Goal: Information Seeking & Learning: Learn about a topic

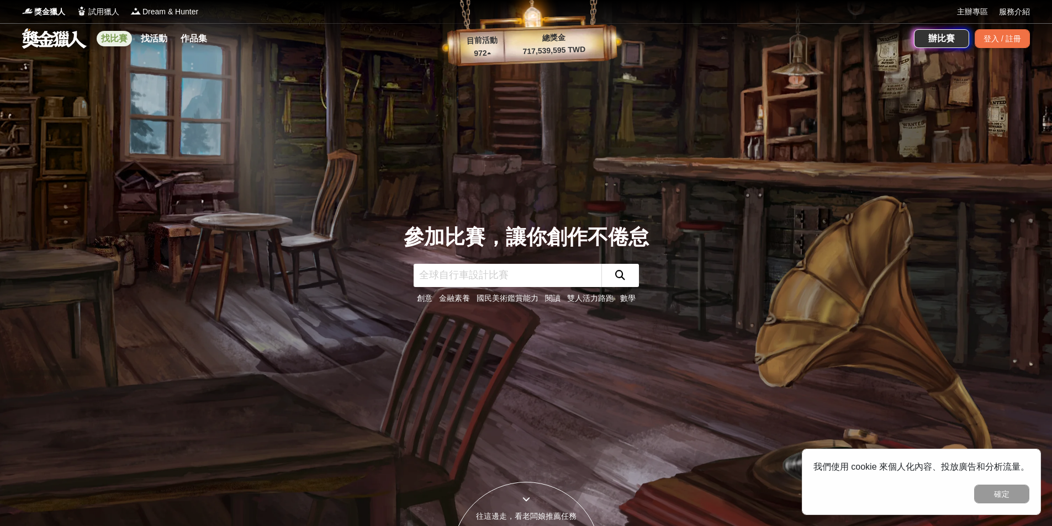
click at [115, 40] on link "找比賽" at bounding box center [114, 38] width 35 height 15
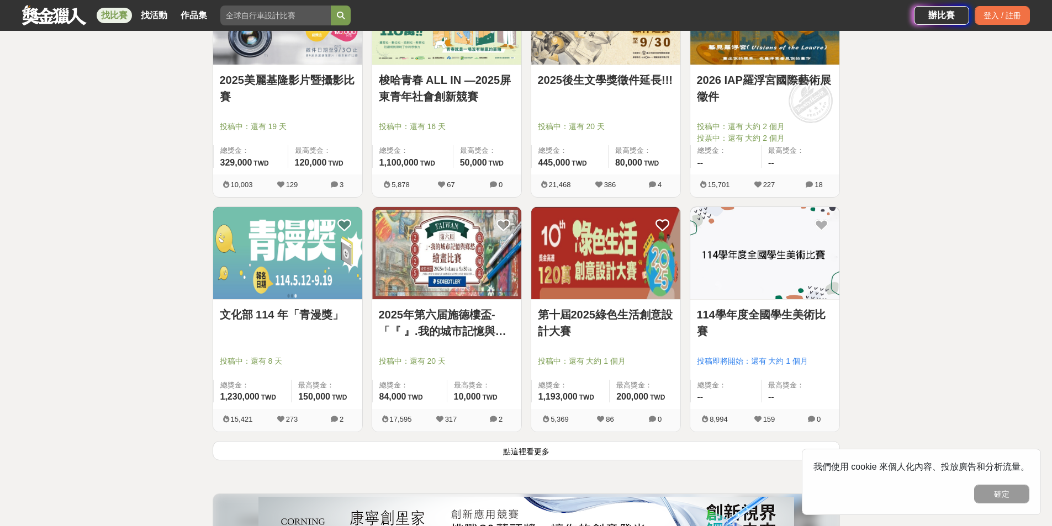
scroll to position [1381, 0]
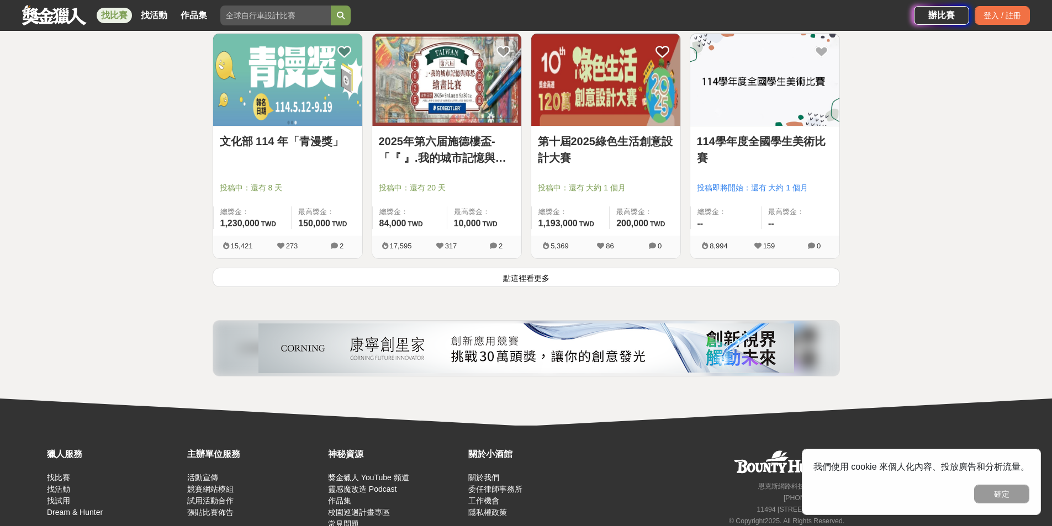
click at [256, 272] on button "點這裡看更多" at bounding box center [527, 277] width 628 height 19
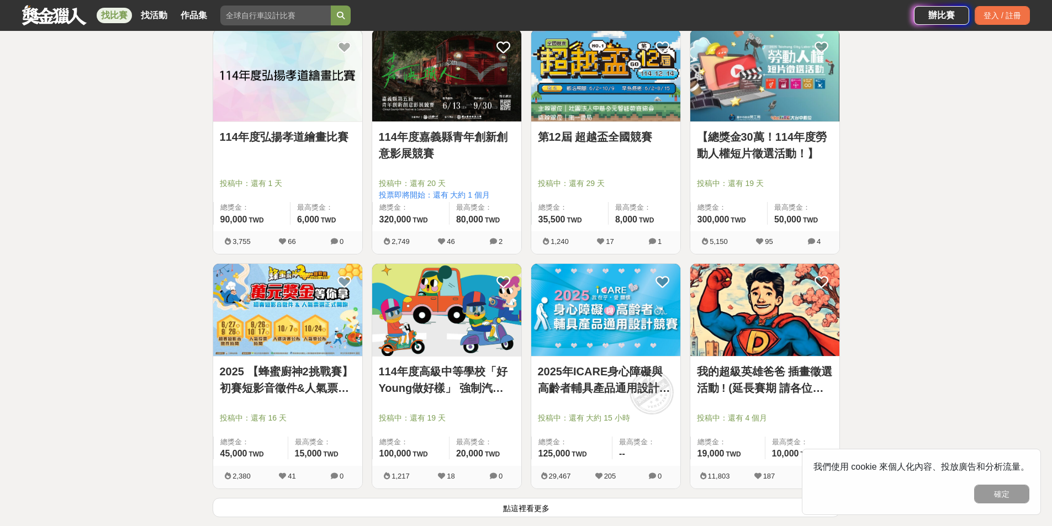
scroll to position [2597, 0]
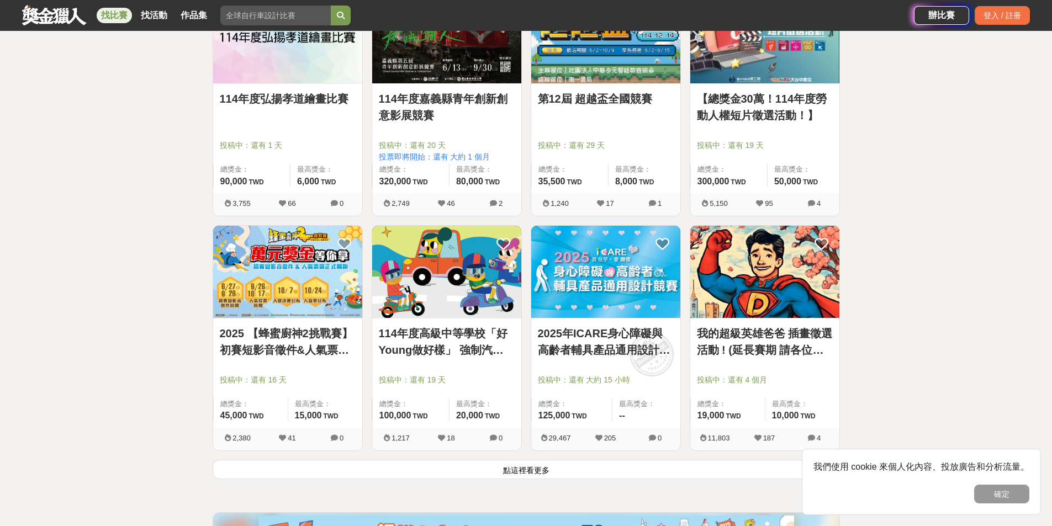
click at [483, 475] on button "點這裡看更多" at bounding box center [527, 469] width 628 height 19
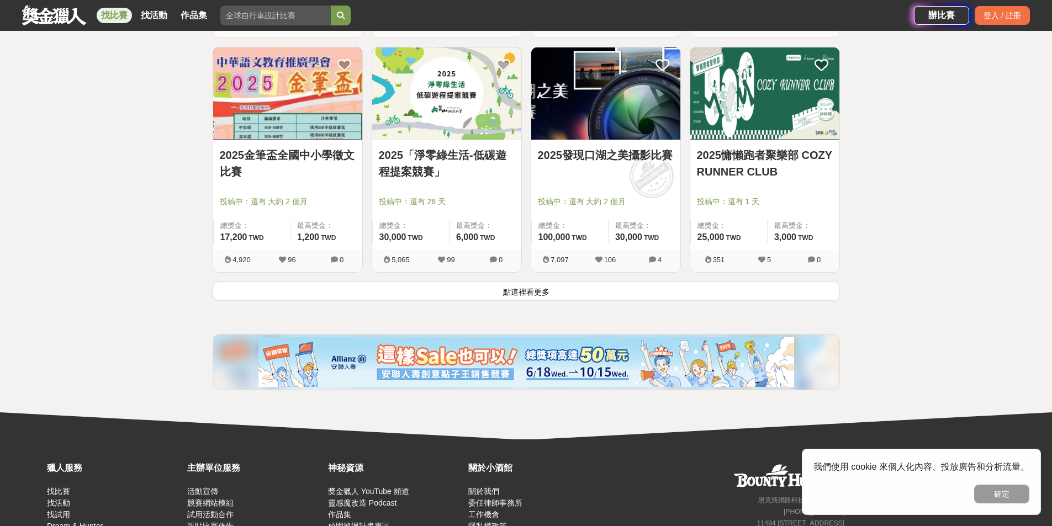
scroll to position [4199, 0]
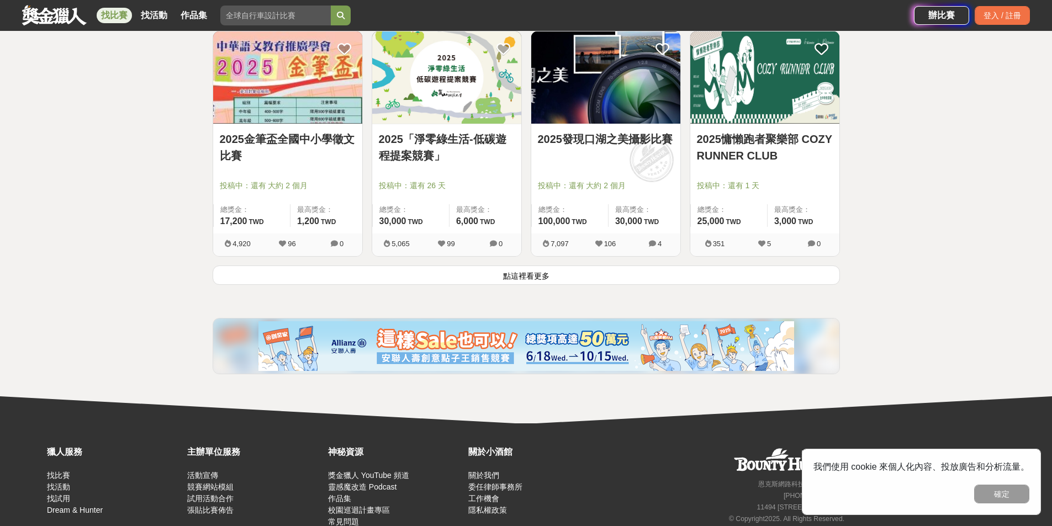
click at [517, 283] on button "點這裡看更多" at bounding box center [527, 275] width 628 height 19
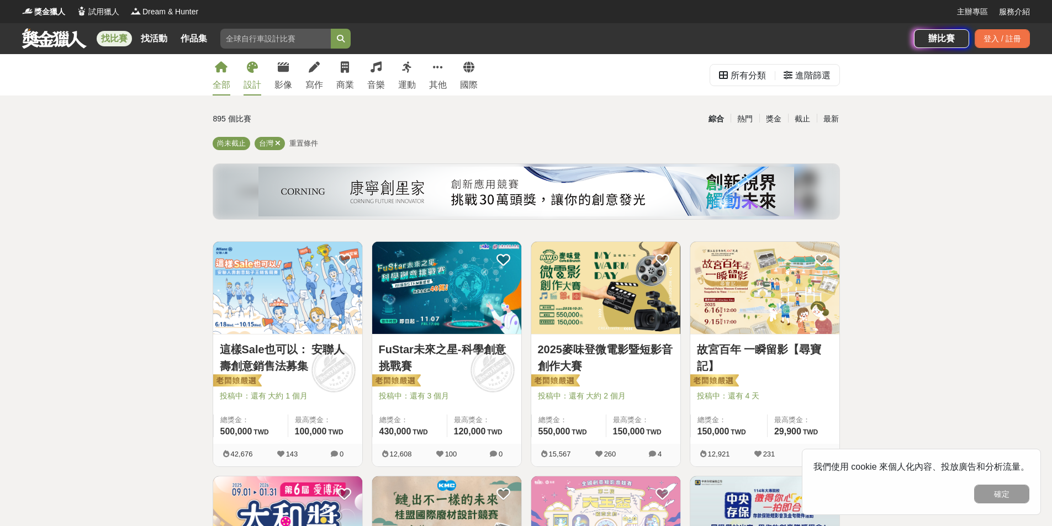
click at [253, 87] on div "設計" at bounding box center [253, 84] width 18 height 13
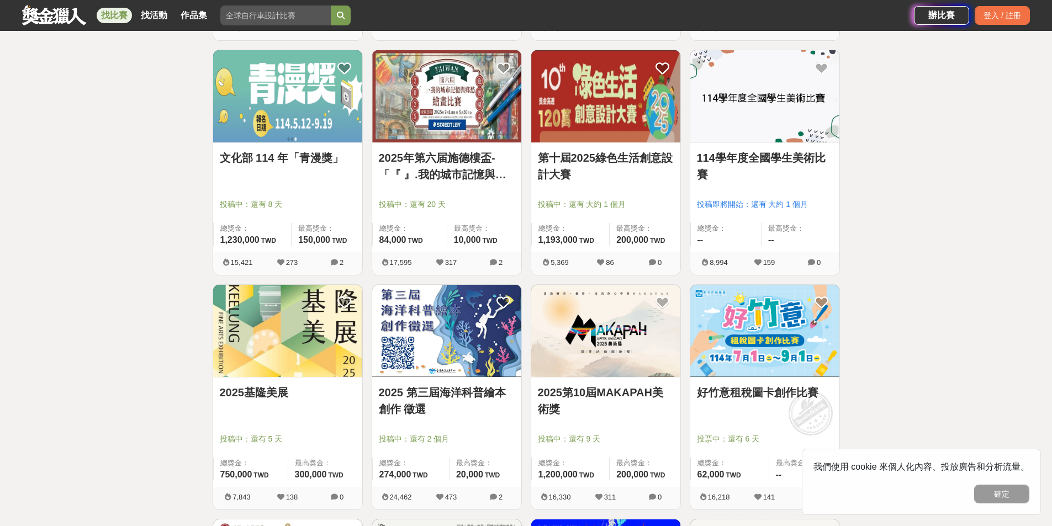
scroll to position [663, 0]
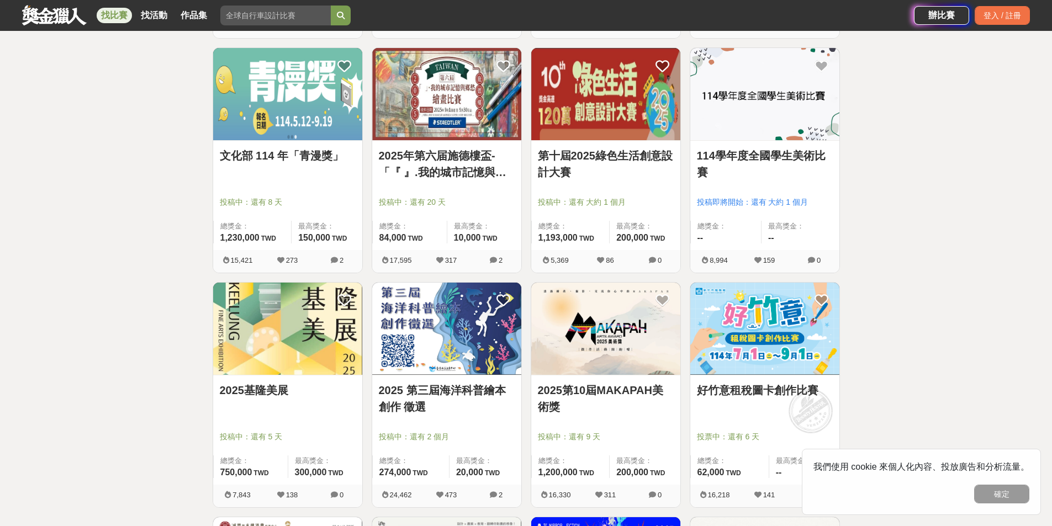
click at [447, 388] on link "2025 第三屆海洋科普繪本創作 徵選" at bounding box center [447, 398] width 136 height 33
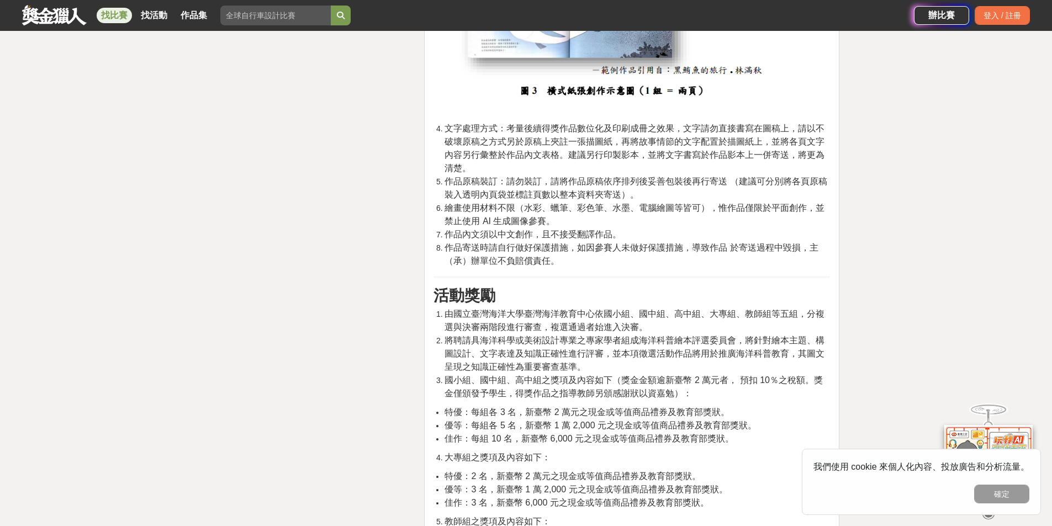
scroll to position [2265, 0]
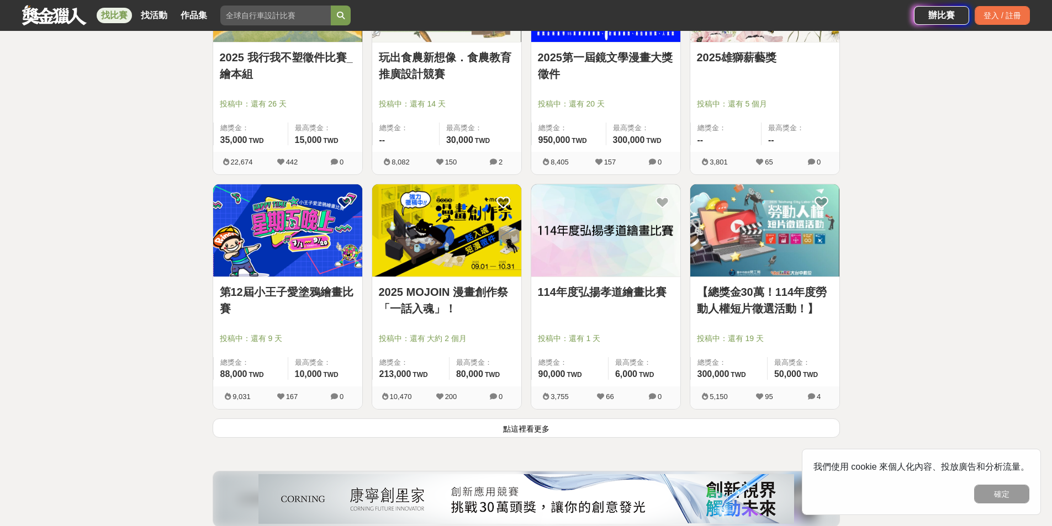
scroll to position [1326, 0]
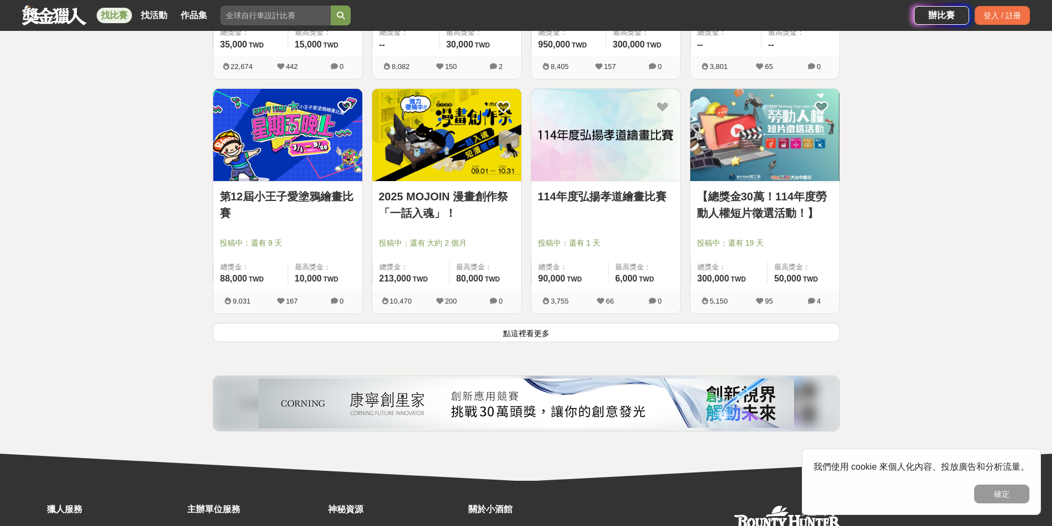
click at [455, 322] on div "2025 MOJOIN 漫畫創作祭「一話入魂」！ 投稿中：還有 大約 2 個月 總獎金： 213,000 213,000 TWD 最高獎金： 80,000 T…" at bounding box center [446, 205] width 159 height 235
click at [461, 334] on button "點這裡看更多" at bounding box center [527, 332] width 628 height 19
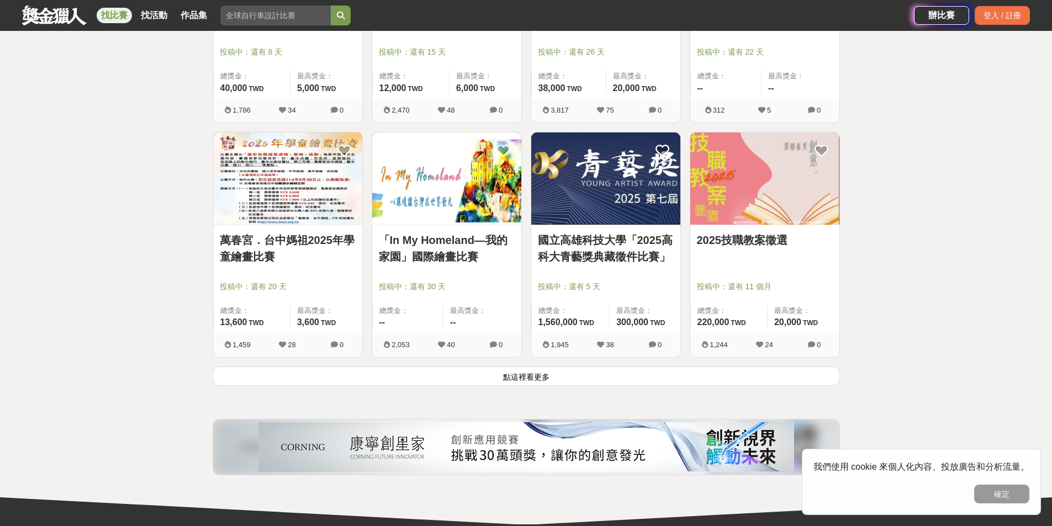
scroll to position [2707, 0]
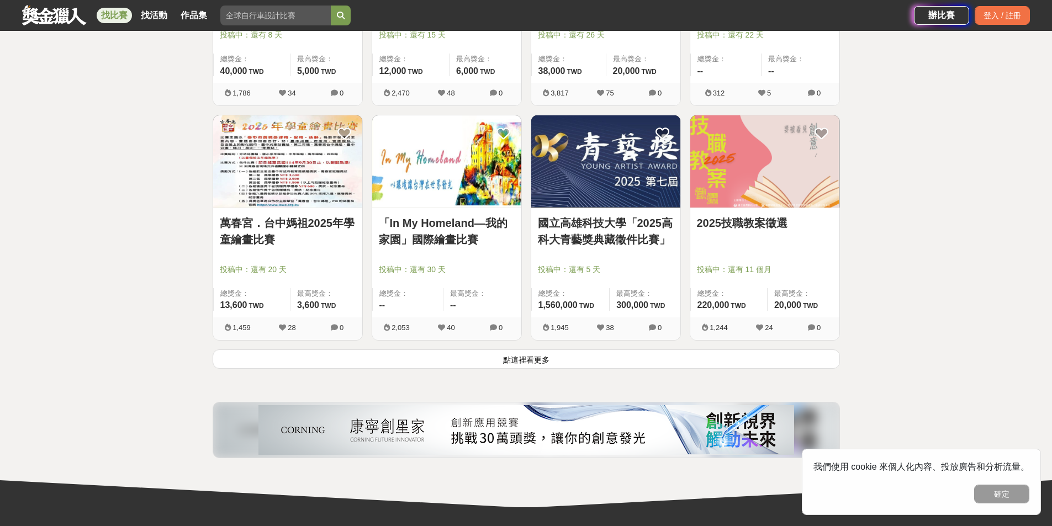
click at [775, 360] on button "點這裡看更多" at bounding box center [527, 359] width 628 height 19
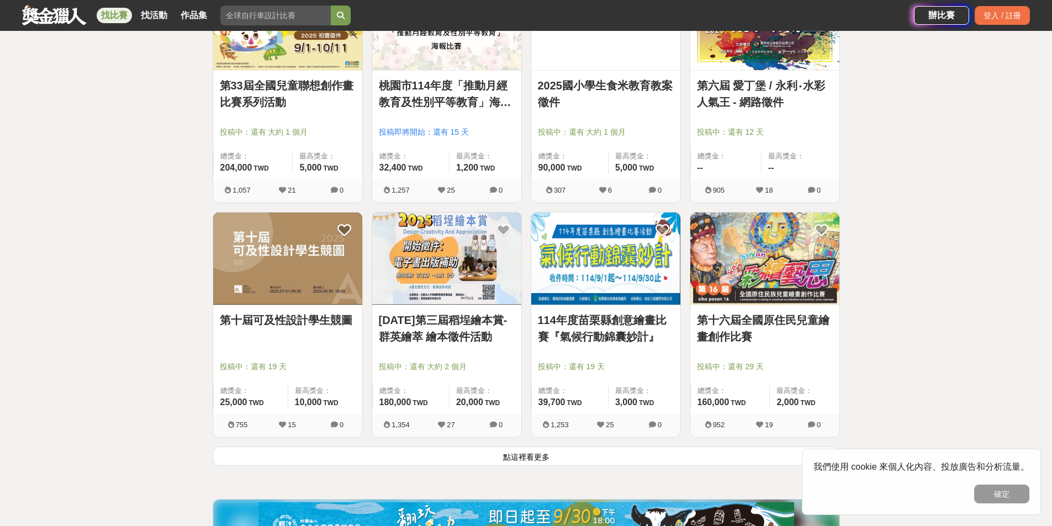
scroll to position [4033, 0]
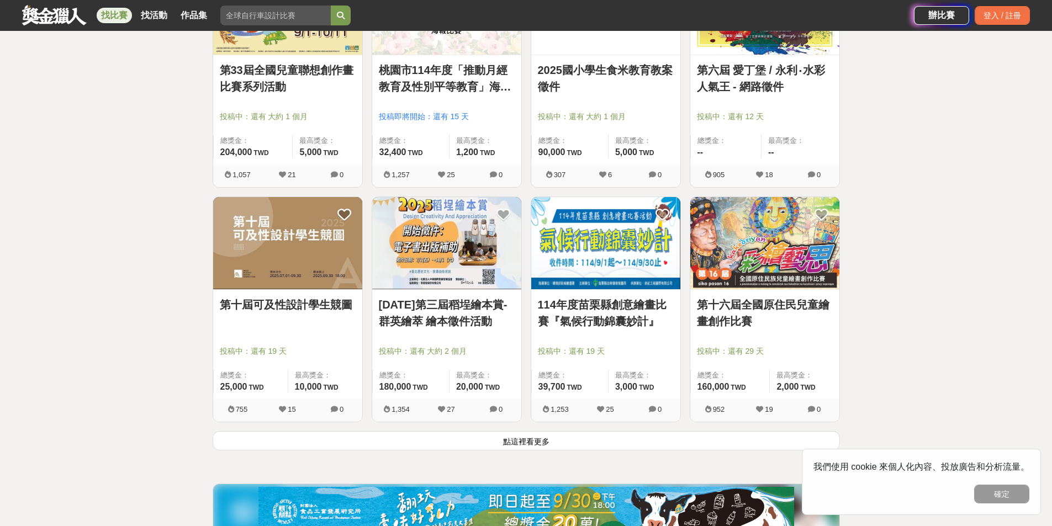
click at [571, 445] on button "點這裡看更多" at bounding box center [527, 440] width 628 height 19
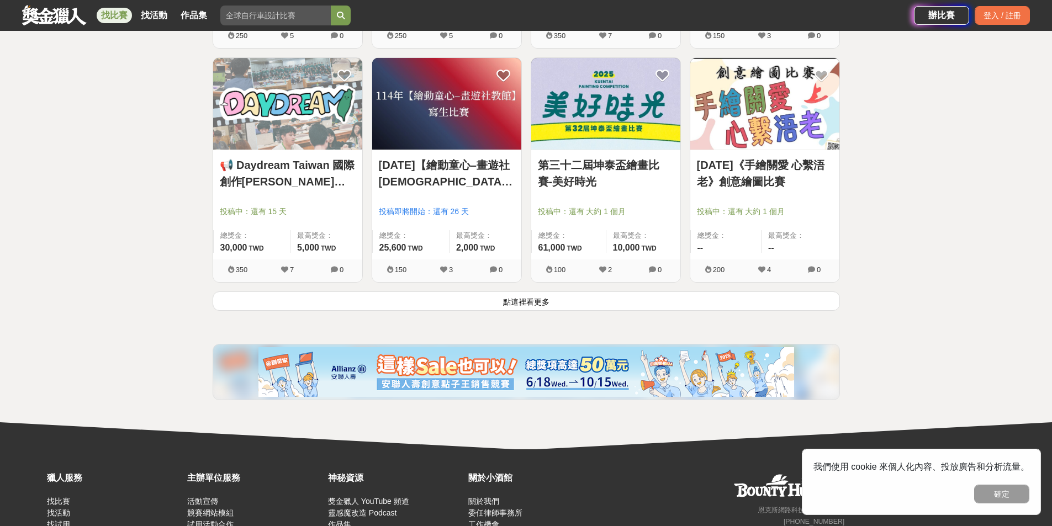
scroll to position [5635, 0]
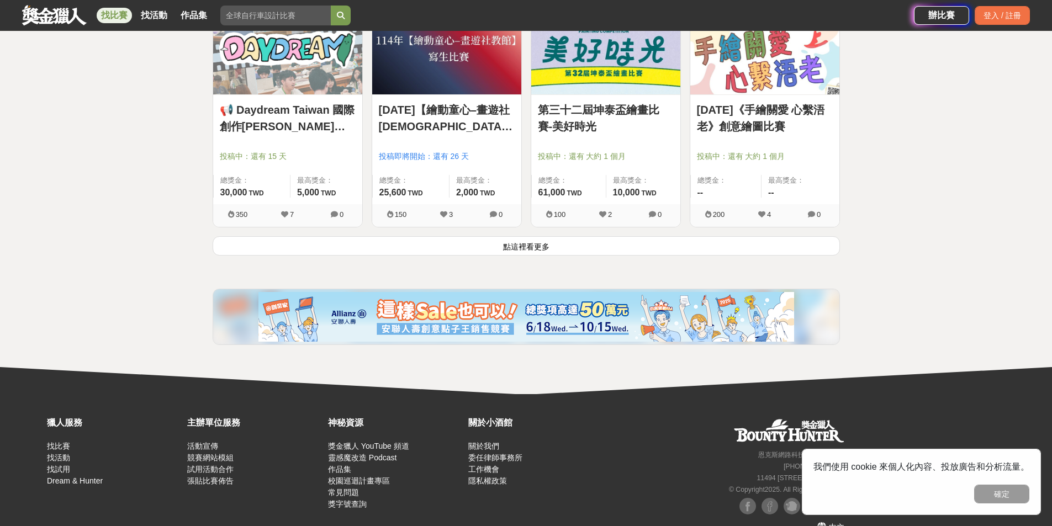
click at [563, 251] on button "點這裡看更多" at bounding box center [527, 245] width 628 height 19
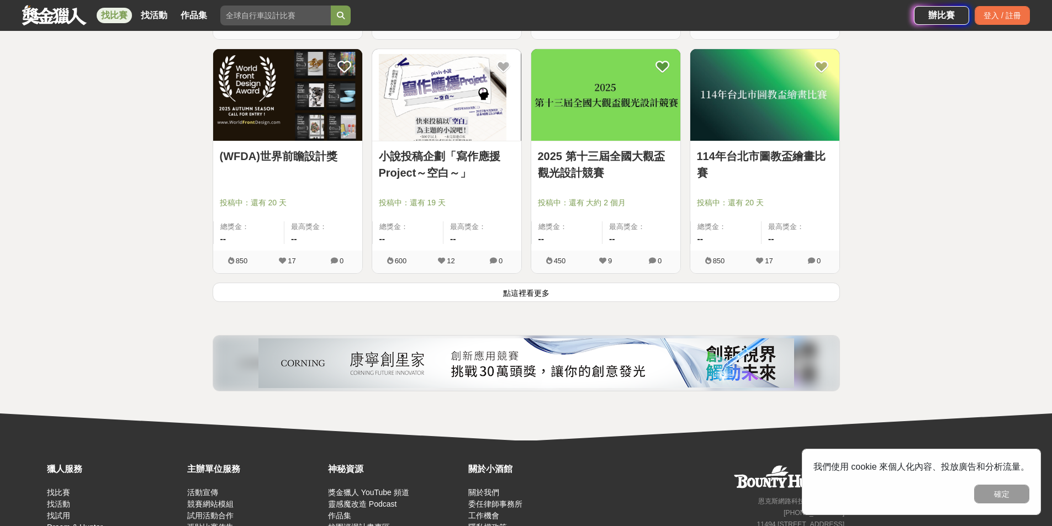
scroll to position [7016, 0]
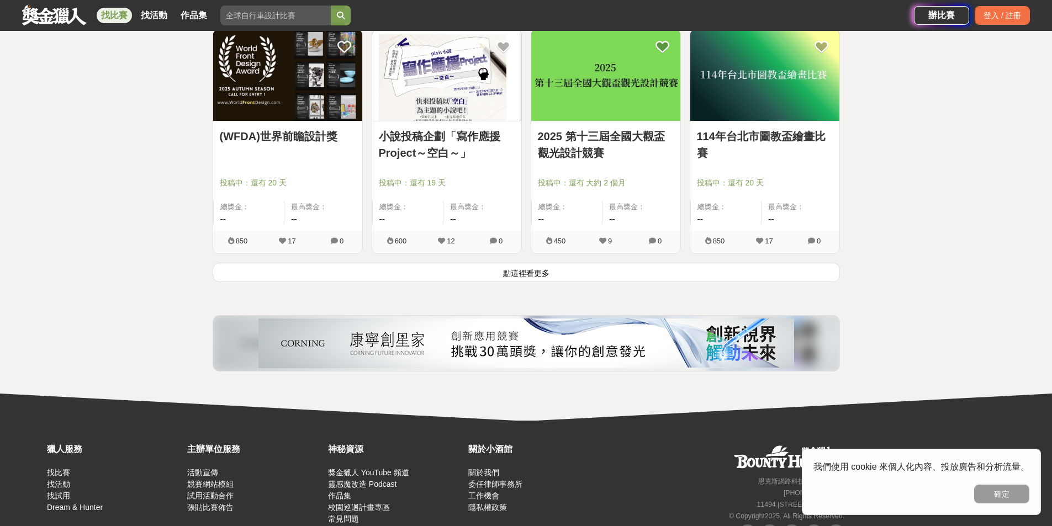
click at [531, 282] on button "點這裡看更多" at bounding box center [527, 272] width 628 height 19
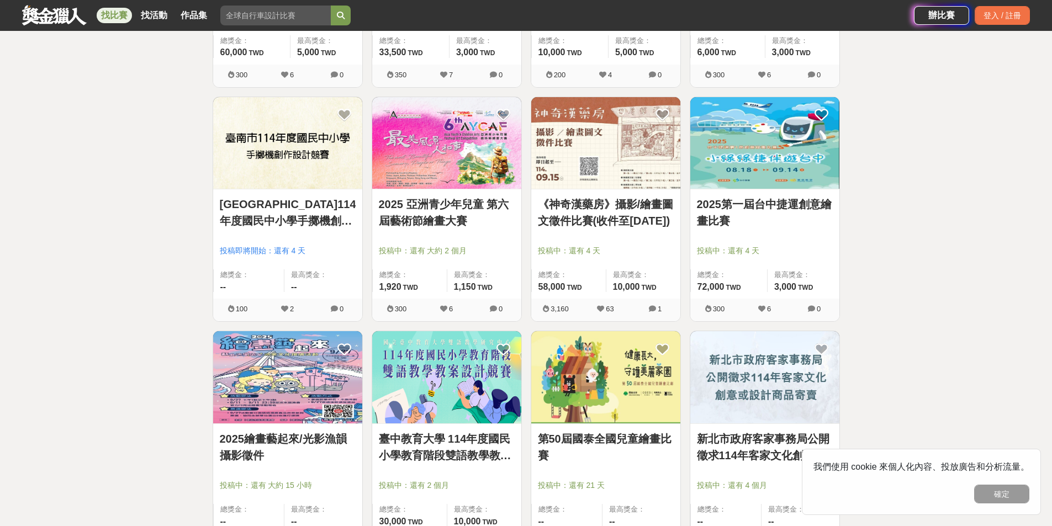
scroll to position [8342, 0]
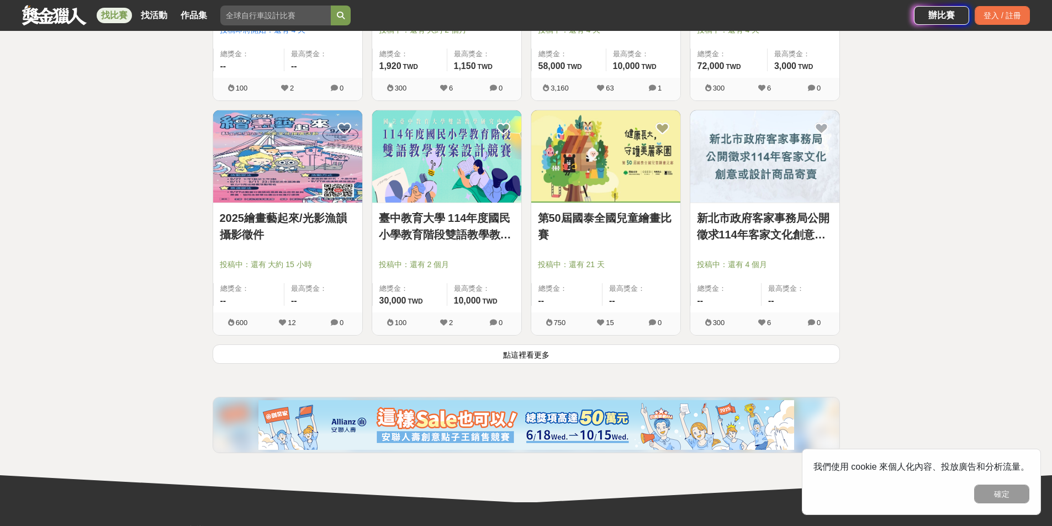
click at [540, 364] on button "點這裡看更多" at bounding box center [527, 354] width 628 height 19
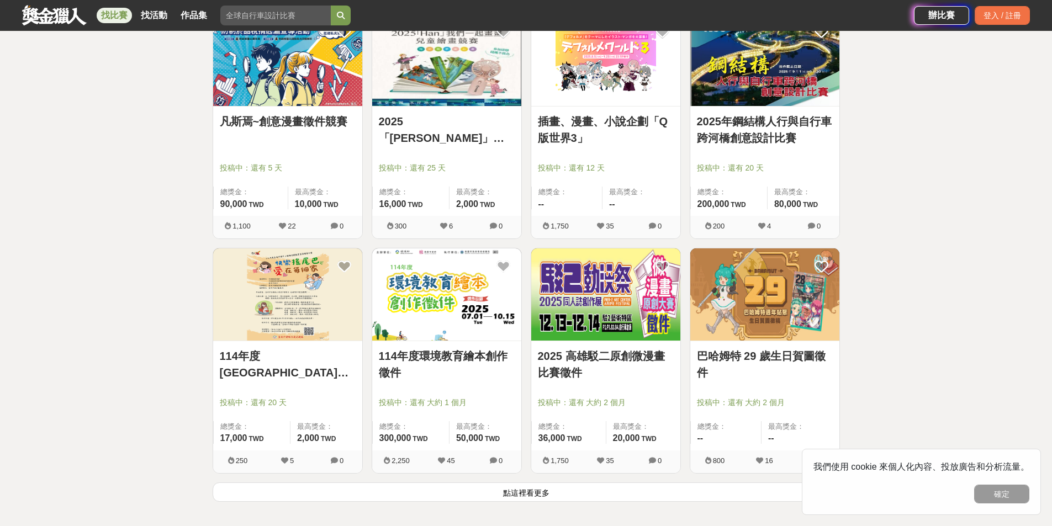
scroll to position [9613, 0]
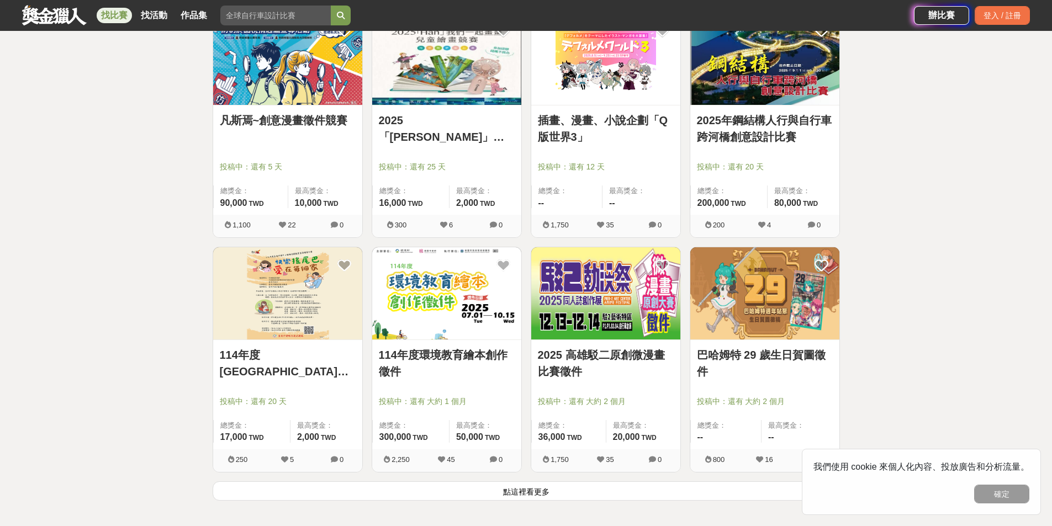
click at [566, 499] on button "點這裡看更多" at bounding box center [527, 491] width 628 height 19
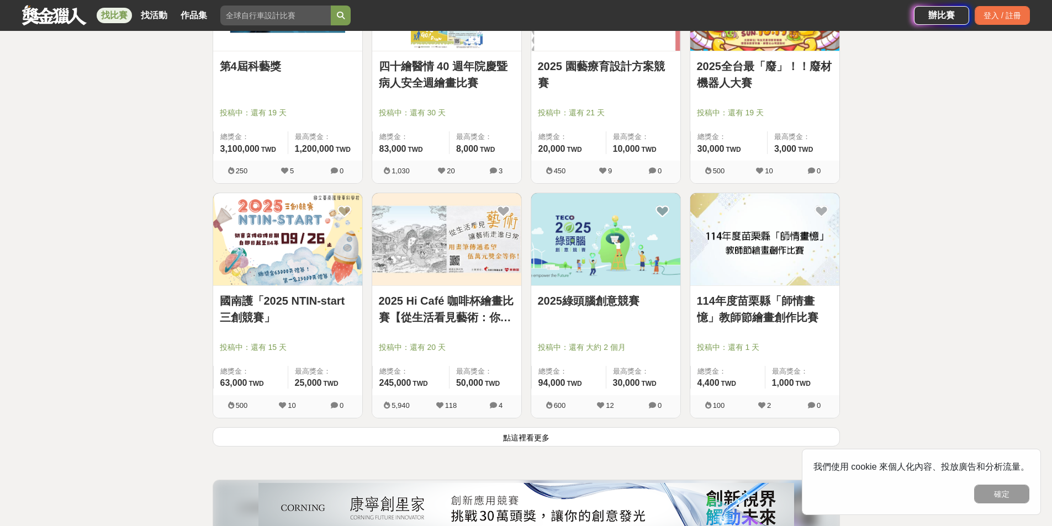
scroll to position [11270, 0]
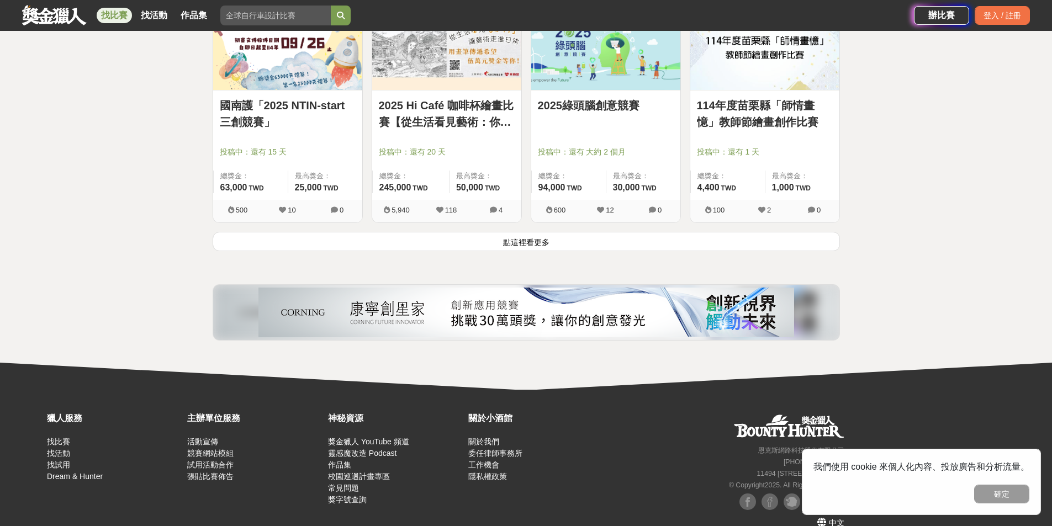
click at [480, 251] on button "點這裡看更多" at bounding box center [527, 241] width 628 height 19
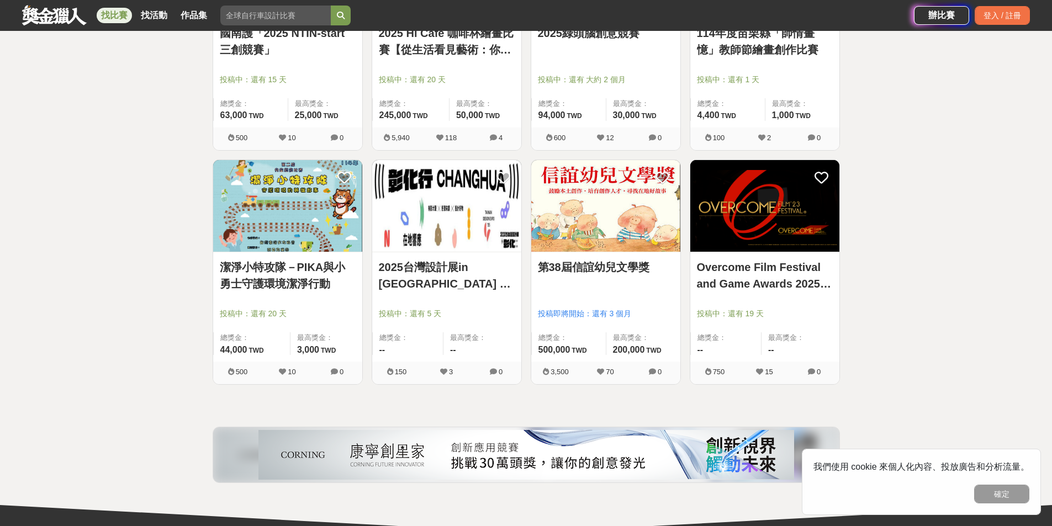
scroll to position [11436, 0]
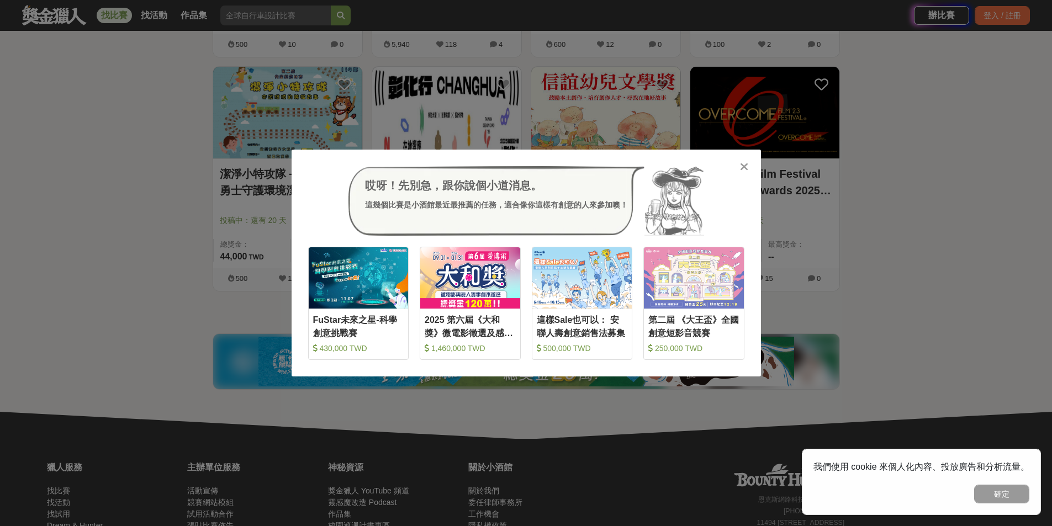
click at [742, 168] on icon at bounding box center [744, 166] width 8 height 11
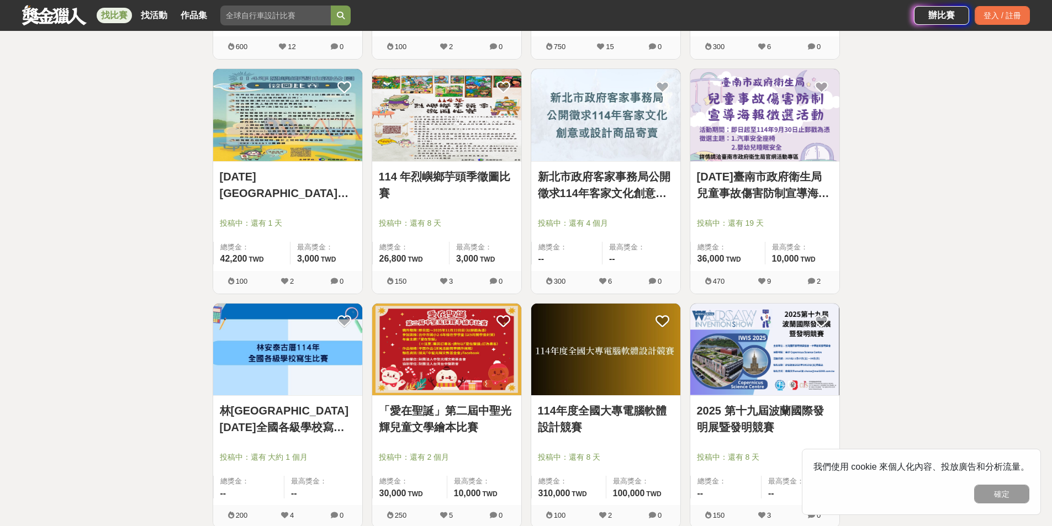
scroll to position [8287, 0]
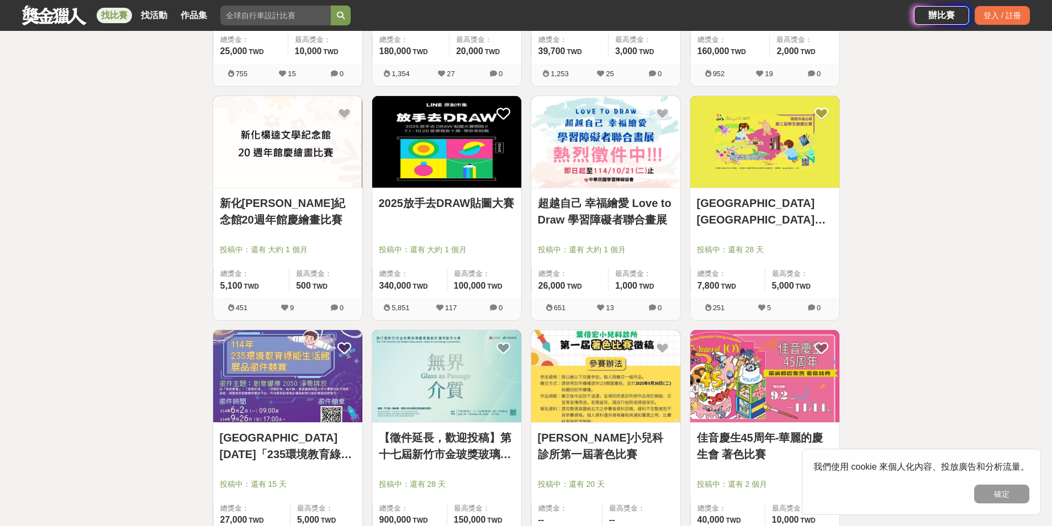
scroll to position [4364, 0]
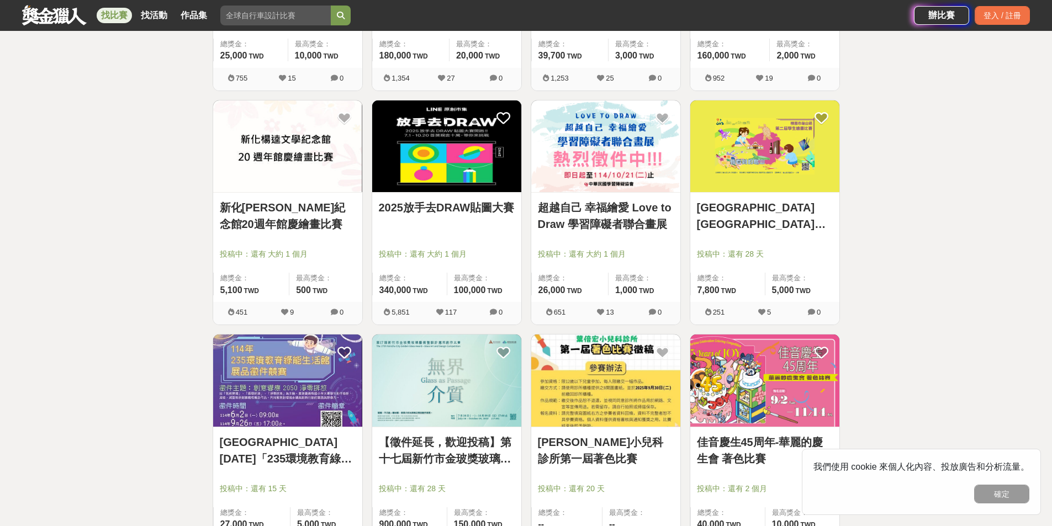
click at [436, 168] on img at bounding box center [446, 147] width 149 height 92
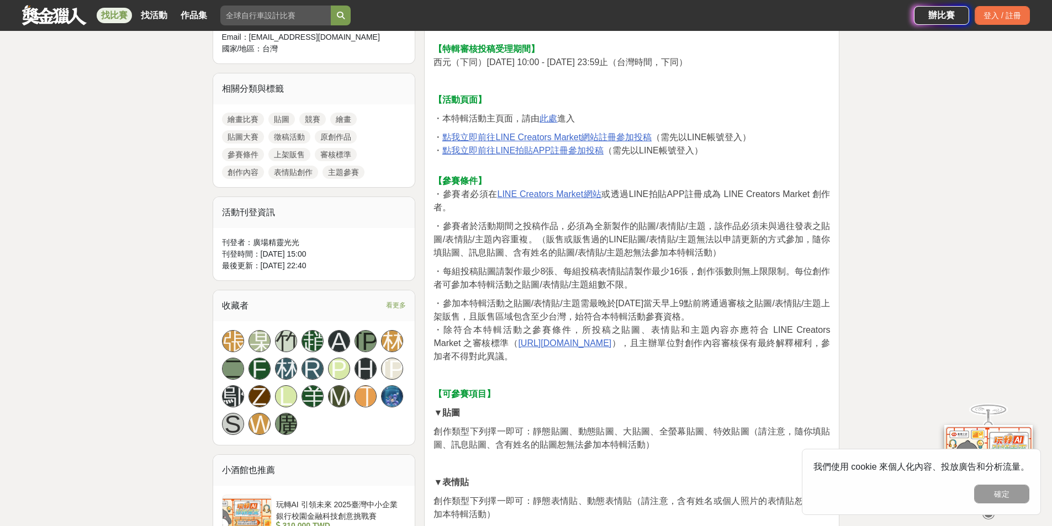
scroll to position [552, 0]
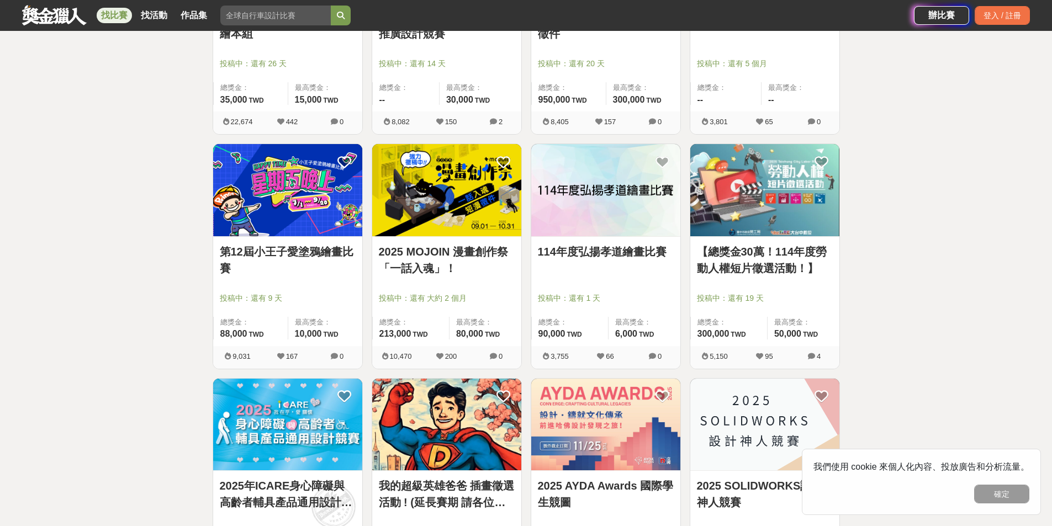
scroll to position [884, 0]
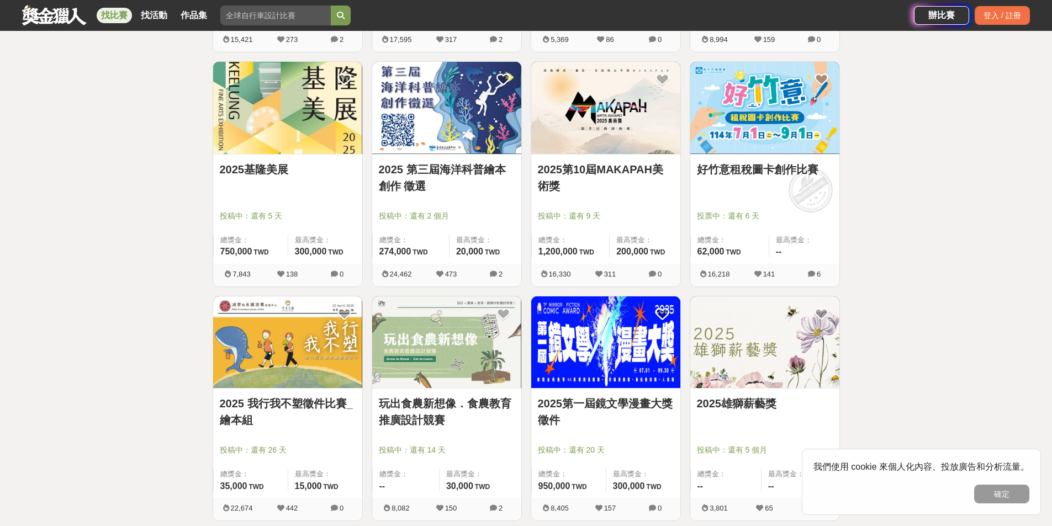
click at [422, 138] on img at bounding box center [446, 108] width 149 height 92
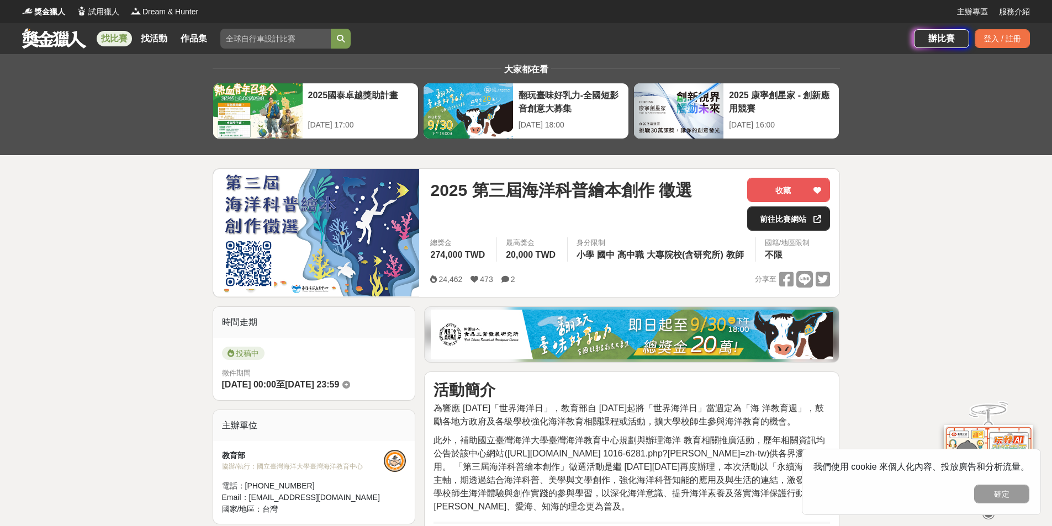
click at [766, 214] on link "前往比賽網站" at bounding box center [788, 219] width 83 height 24
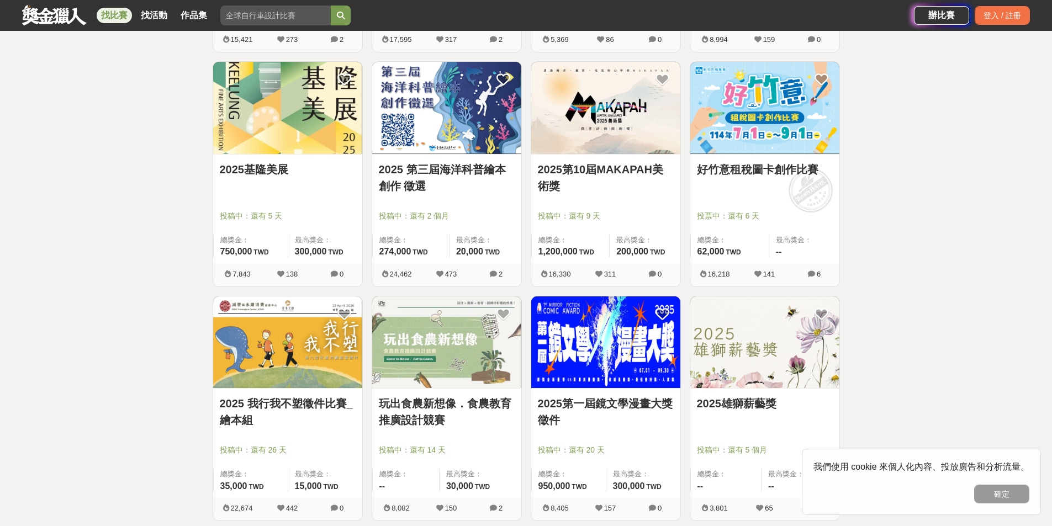
scroll to position [608, 0]
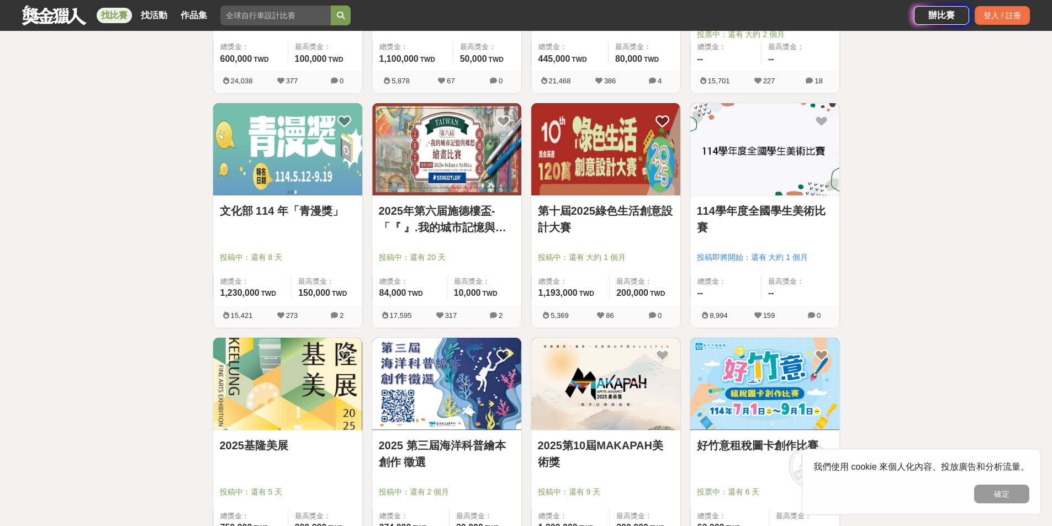
click at [715, 362] on img at bounding box center [765, 384] width 149 height 92
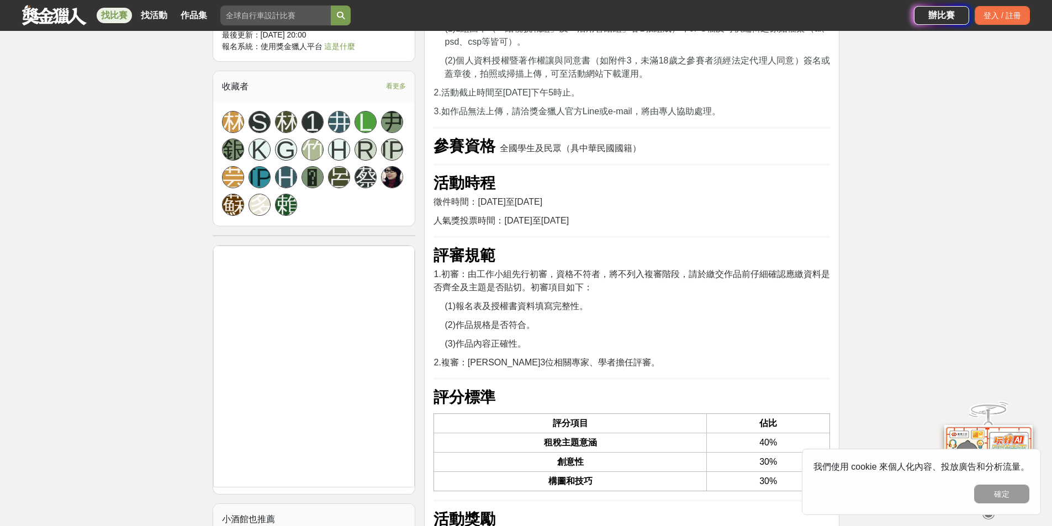
scroll to position [1492, 0]
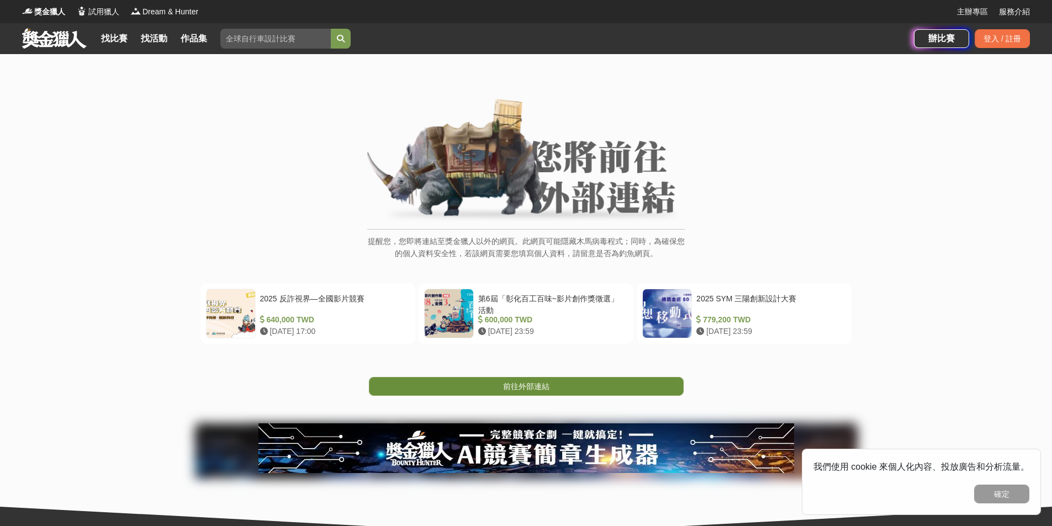
click at [502, 384] on link "前往外部連結" at bounding box center [526, 386] width 315 height 19
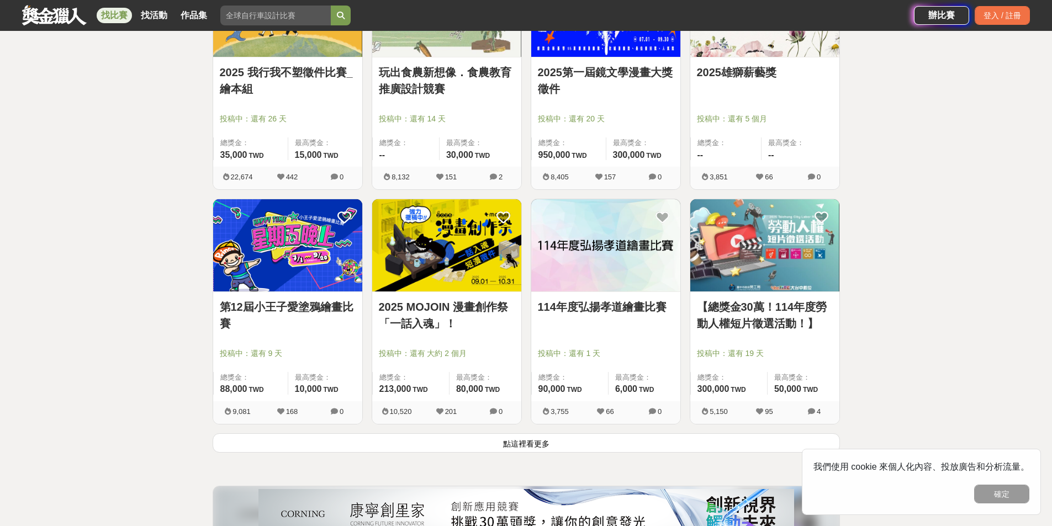
scroll to position [1271, 0]
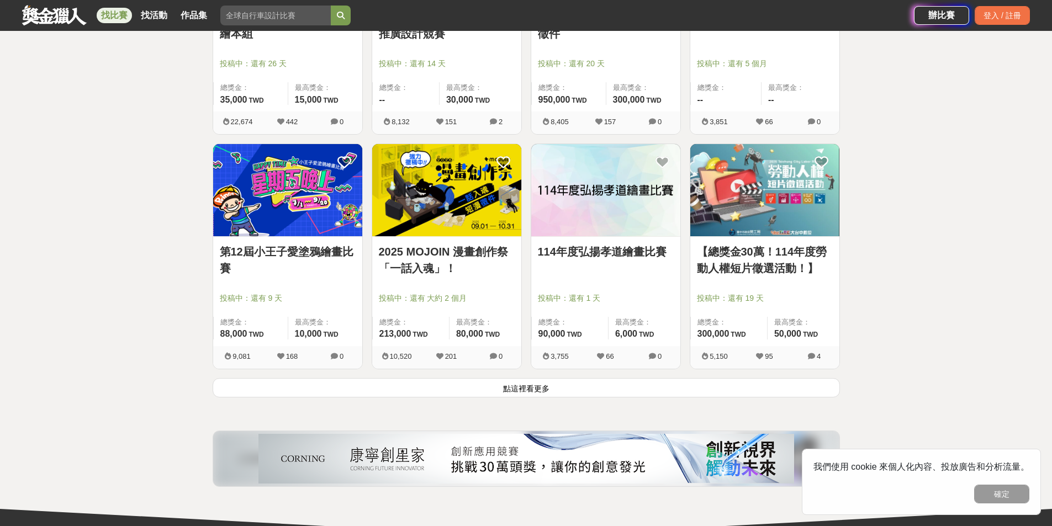
click at [551, 385] on button "點這裡看更多" at bounding box center [527, 387] width 628 height 19
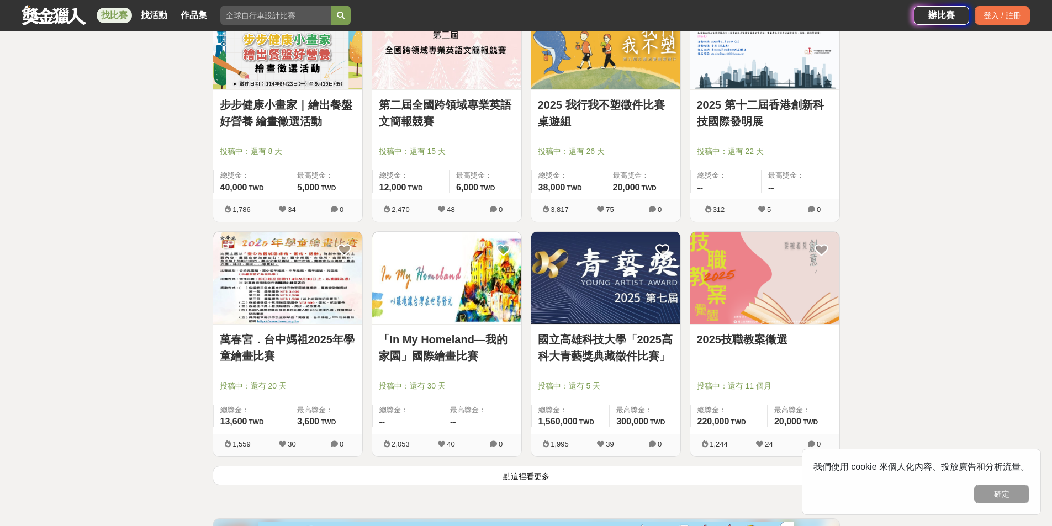
scroll to position [2652, 0]
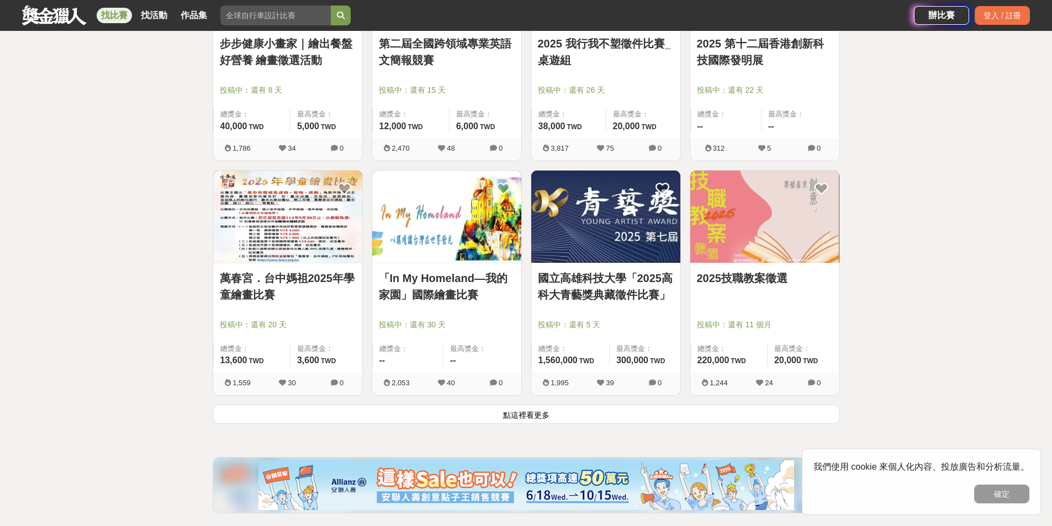
click at [508, 417] on button "點這裡看更多" at bounding box center [527, 414] width 628 height 19
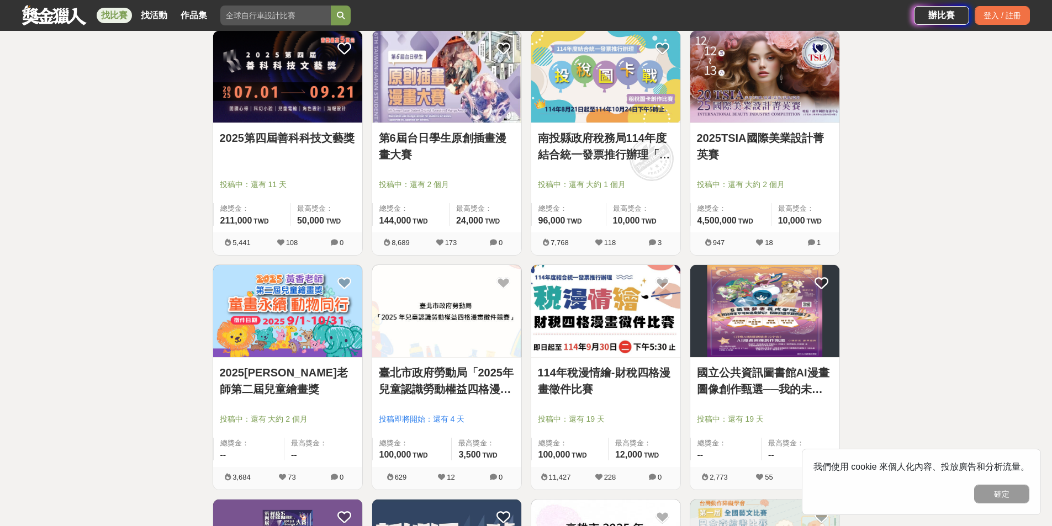
scroll to position [3039, 0]
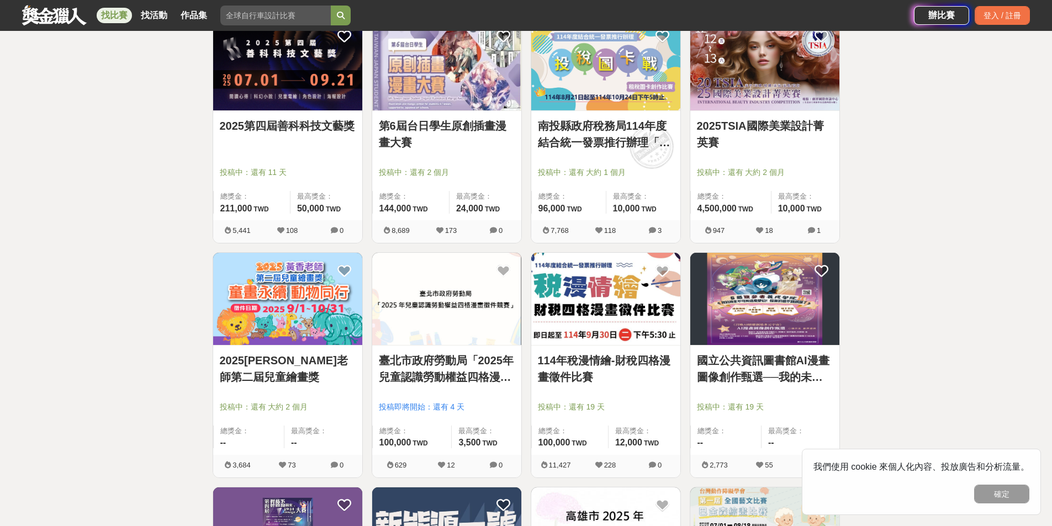
click at [337, 329] on img at bounding box center [287, 299] width 149 height 92
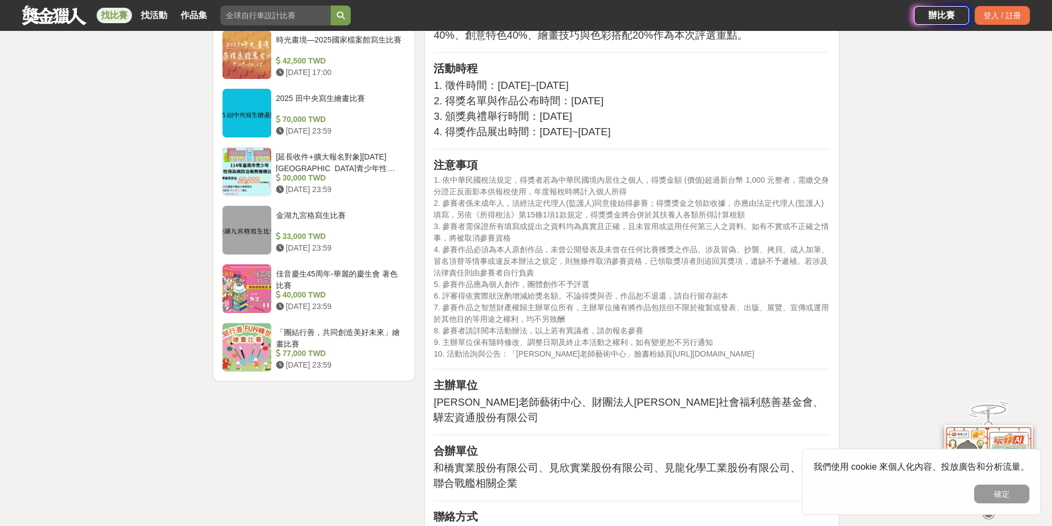
scroll to position [1878, 0]
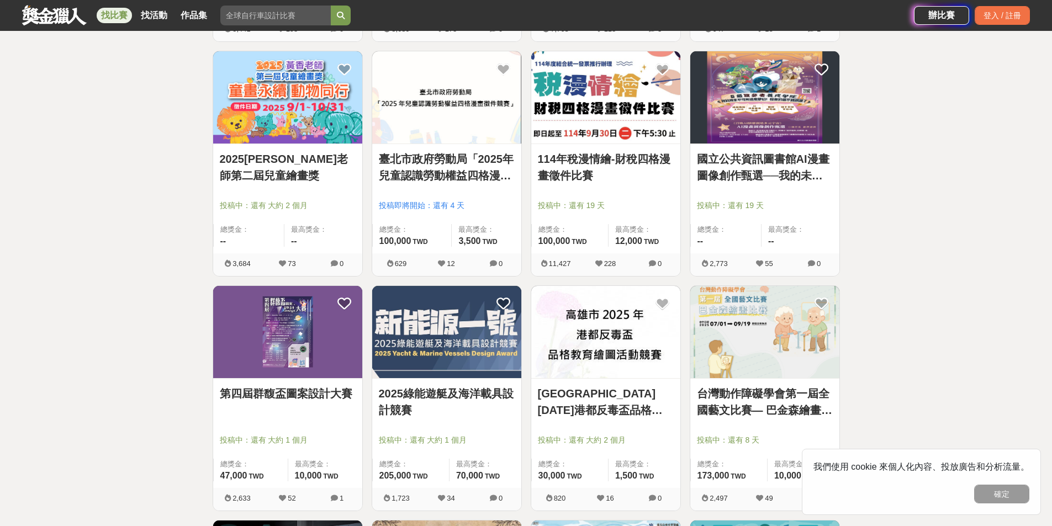
scroll to position [3259, 0]
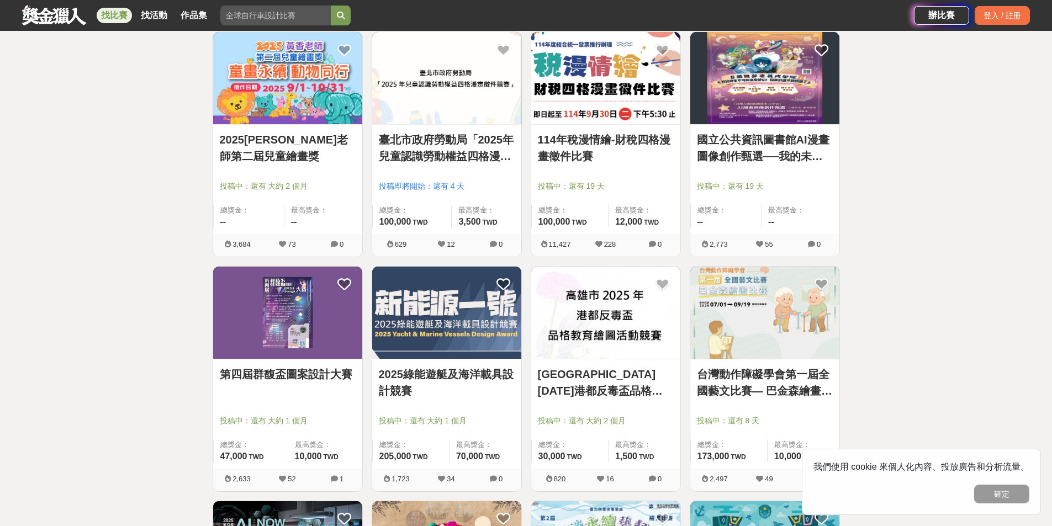
click at [731, 325] on img at bounding box center [765, 313] width 149 height 92
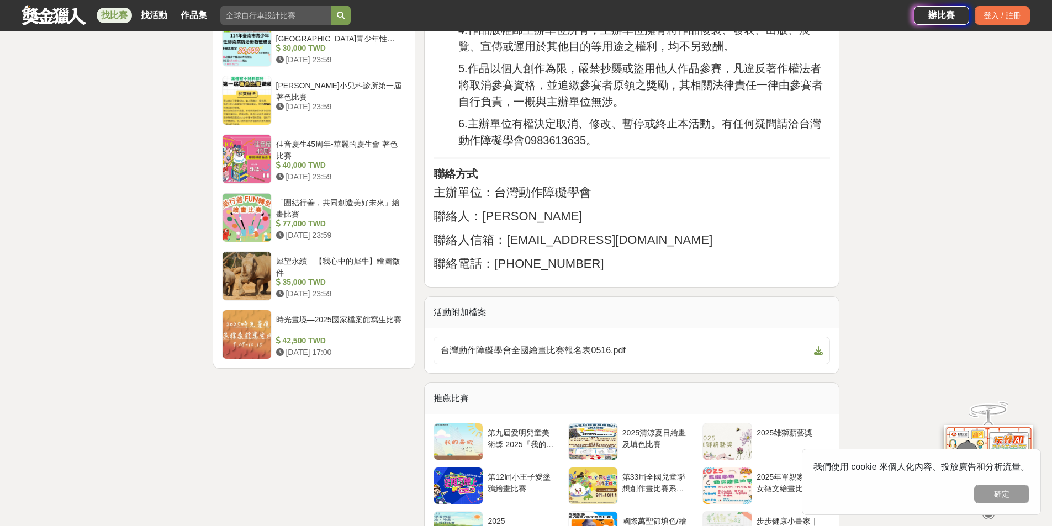
scroll to position [1436, 0]
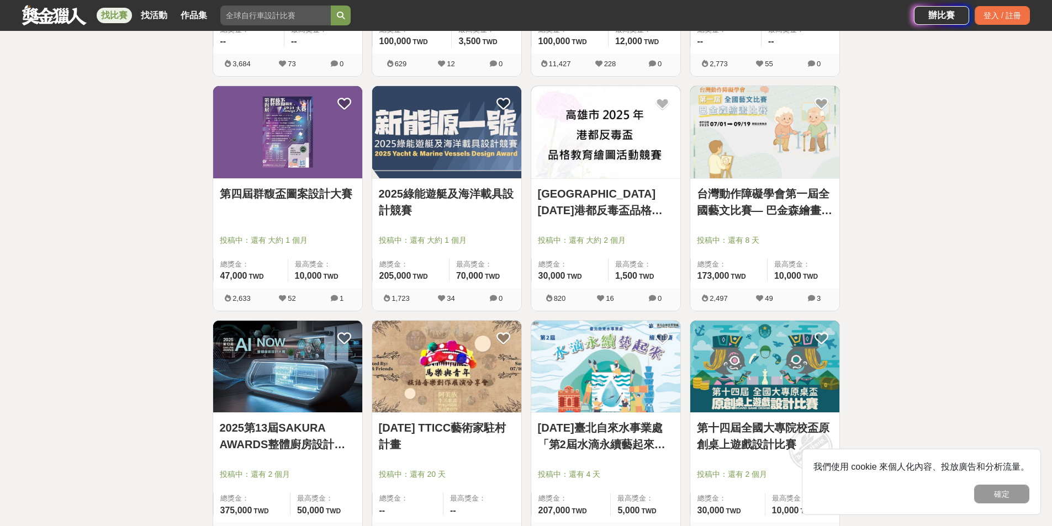
scroll to position [3536, 0]
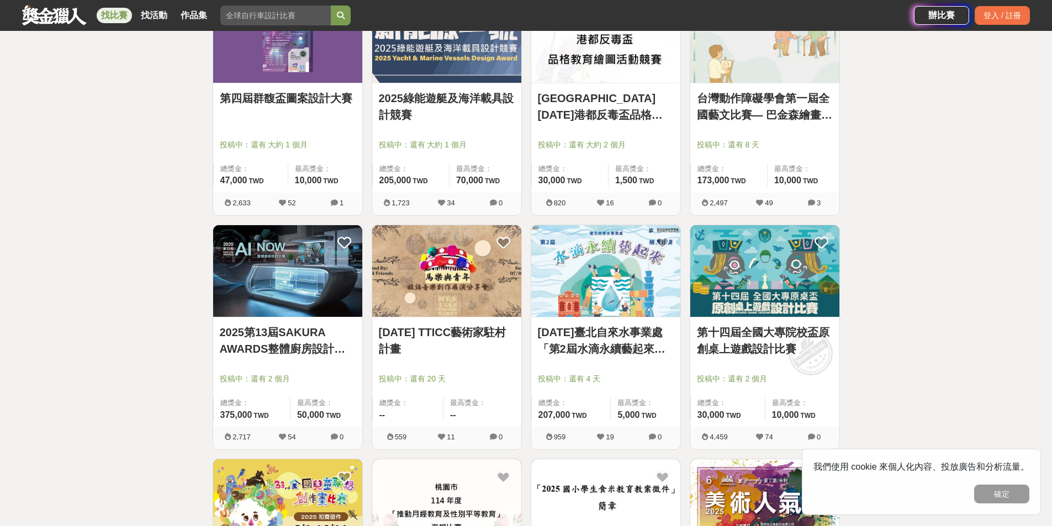
click at [763, 273] on img at bounding box center [765, 271] width 149 height 92
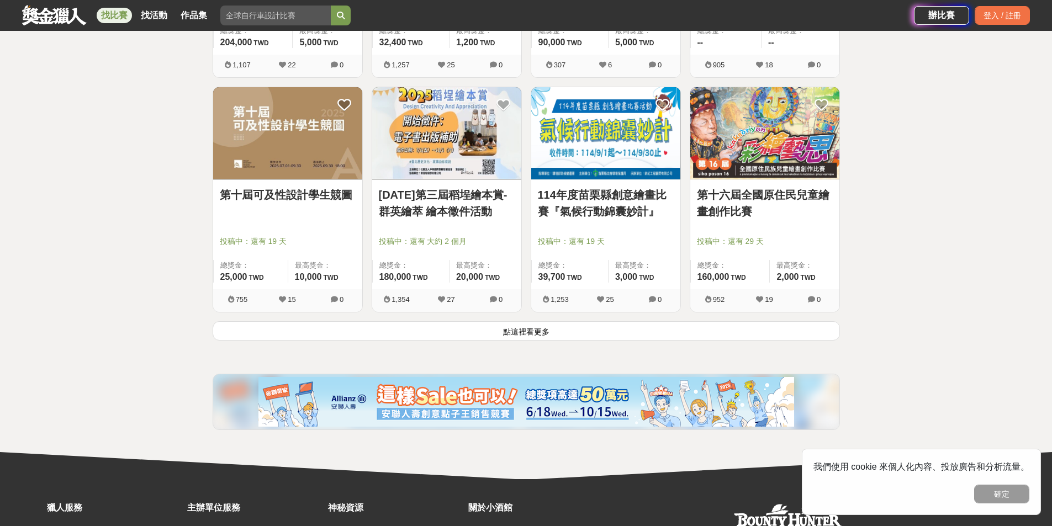
scroll to position [4143, 0]
click at [504, 339] on button "點這裡看更多" at bounding box center [527, 330] width 628 height 19
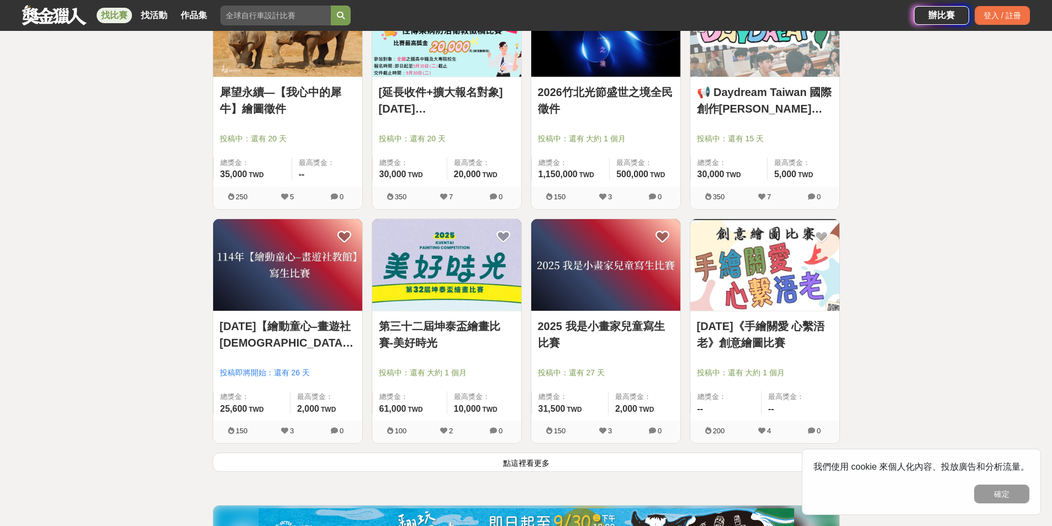
scroll to position [5580, 0]
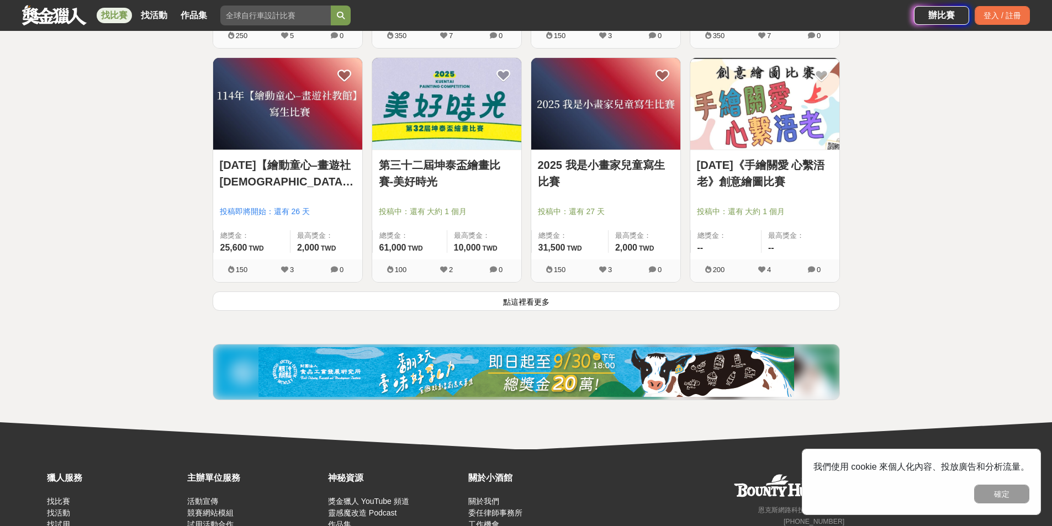
click at [494, 311] on button "點這裡看更多" at bounding box center [527, 301] width 628 height 19
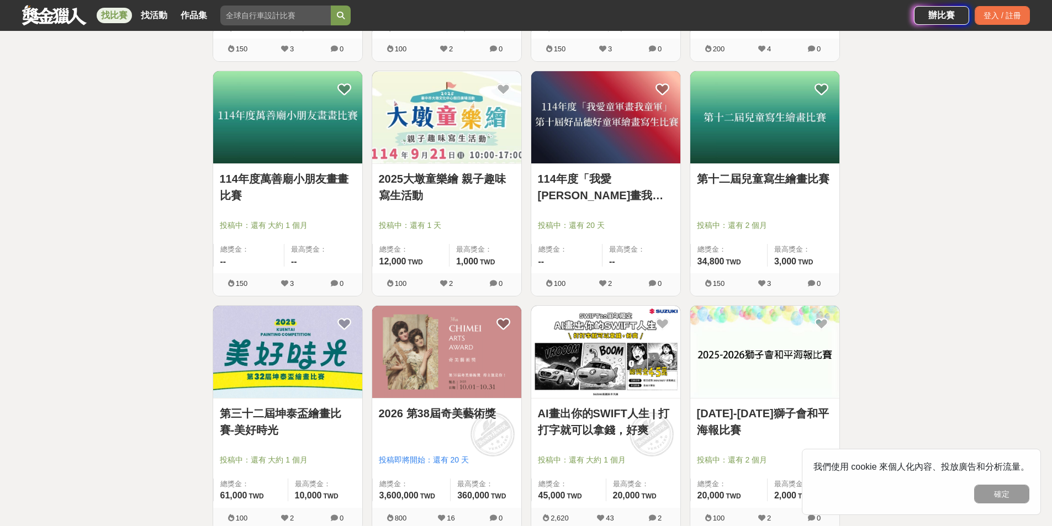
scroll to position [5856, 0]
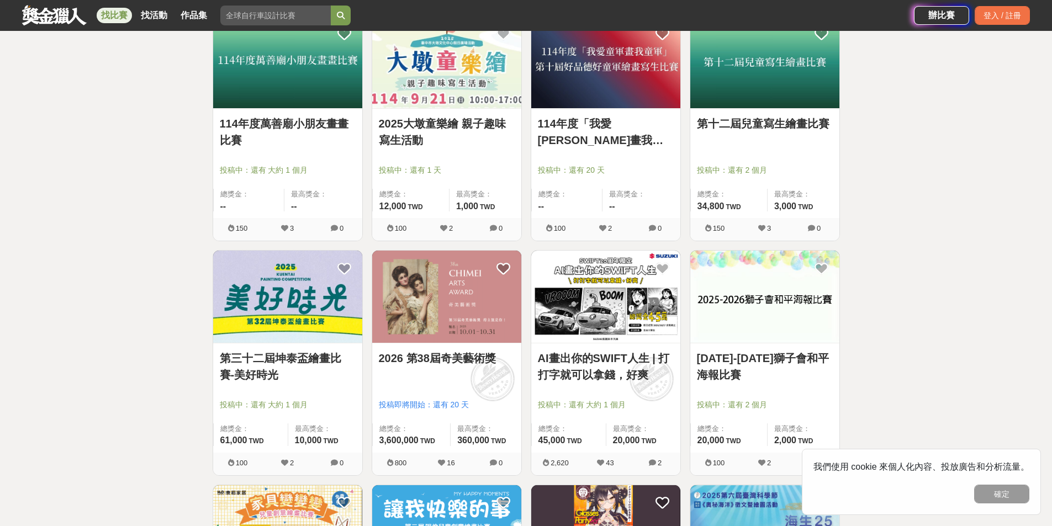
click at [551, 329] on img at bounding box center [605, 297] width 149 height 92
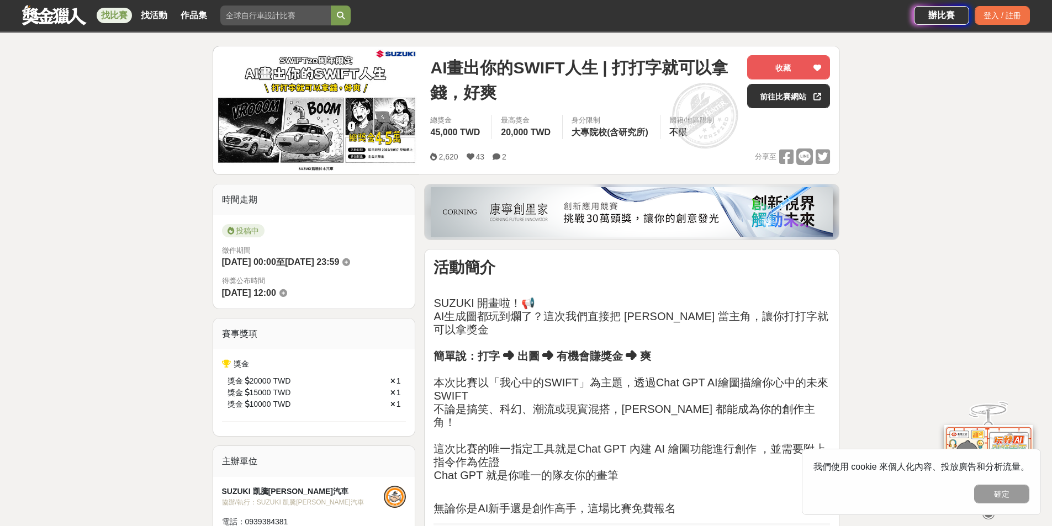
scroll to position [110, 0]
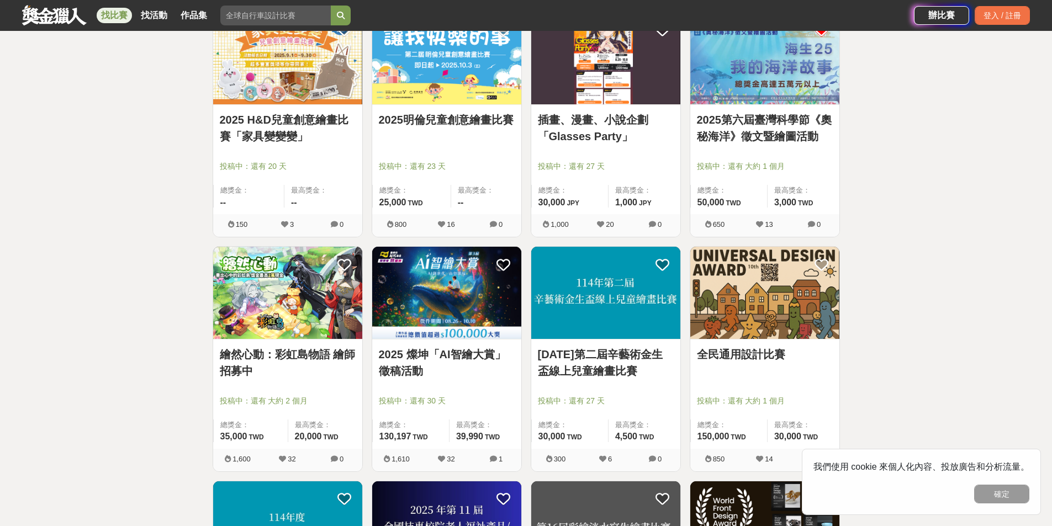
scroll to position [6353, 0]
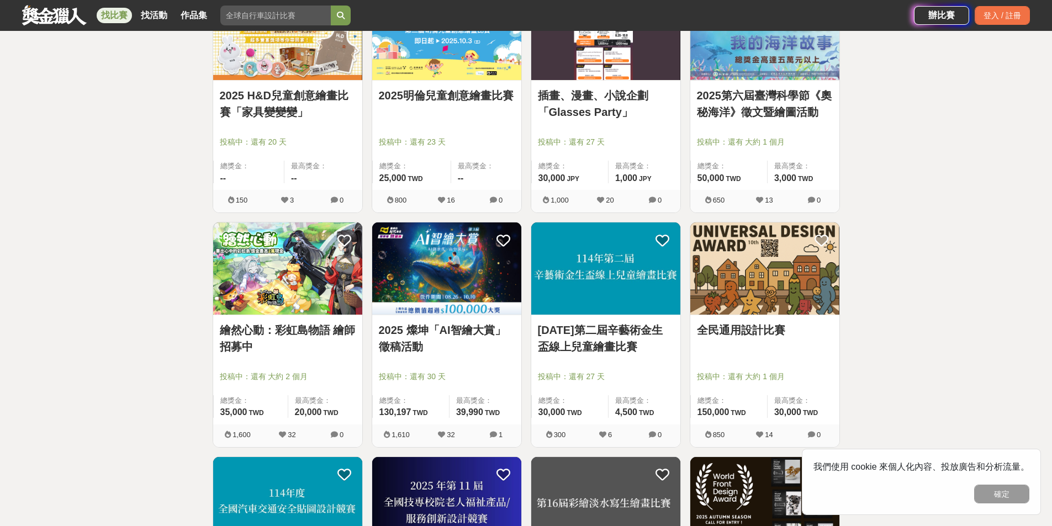
click at [419, 293] on img at bounding box center [446, 269] width 149 height 92
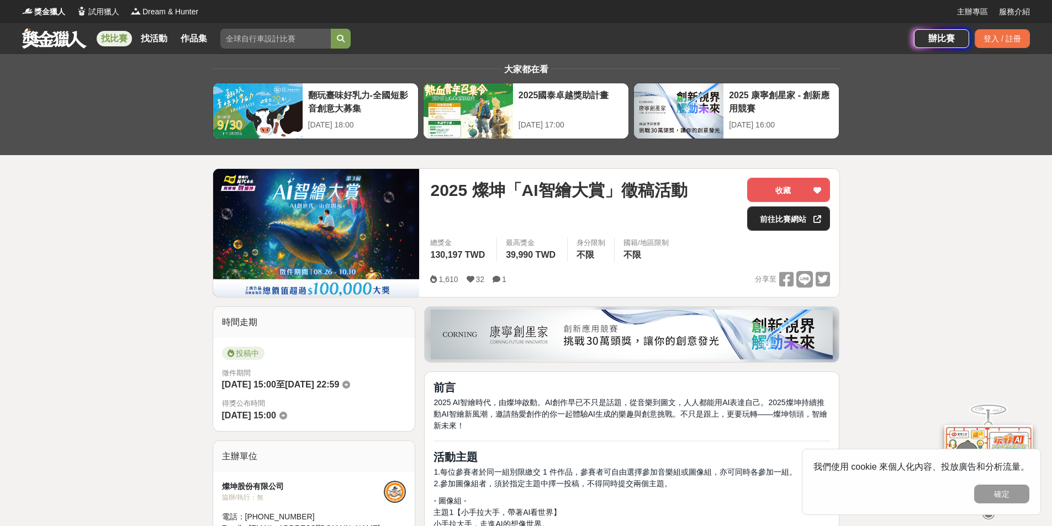
click at [787, 225] on link "前往比賽網站" at bounding box center [788, 219] width 83 height 24
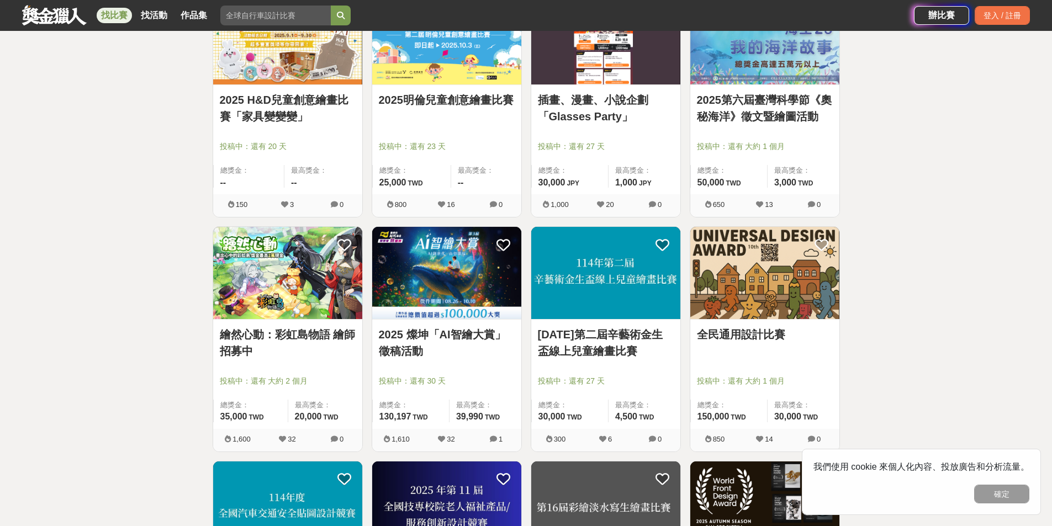
scroll to position [6353, 0]
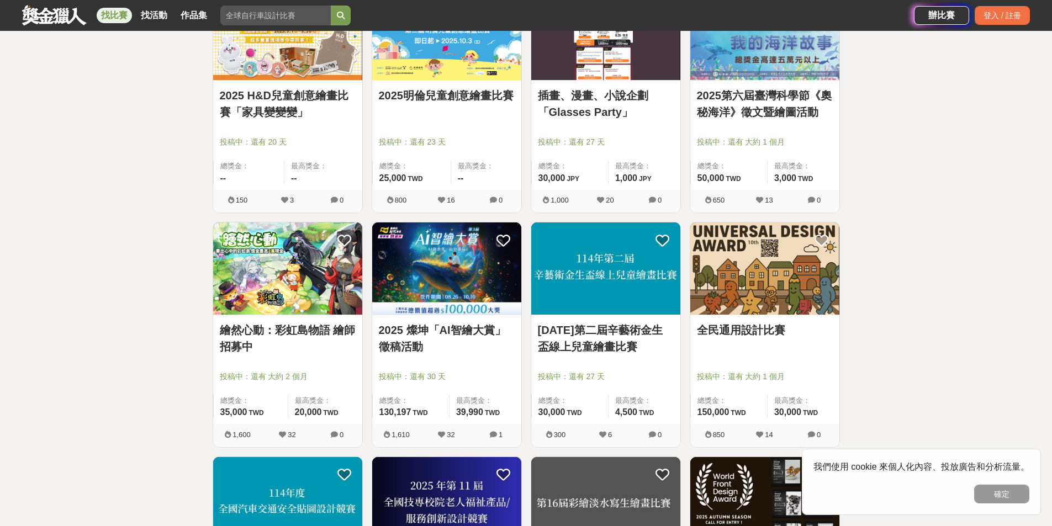
click at [775, 294] on img at bounding box center [765, 269] width 149 height 92
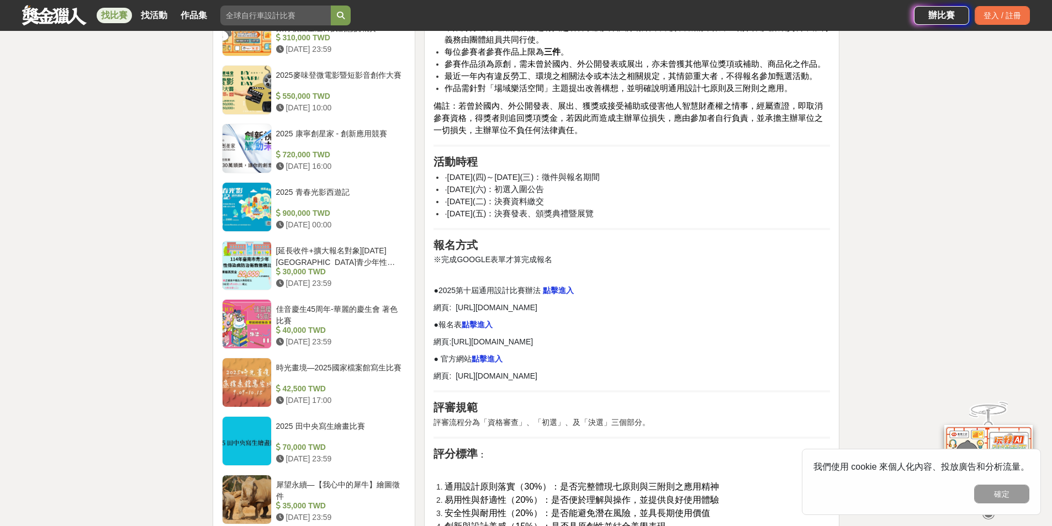
scroll to position [718, 0]
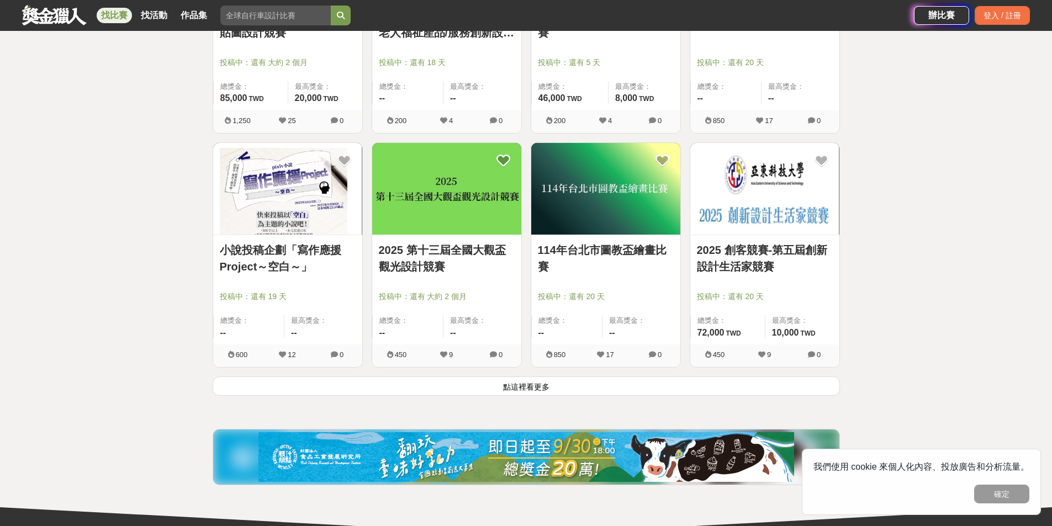
scroll to position [6906, 0]
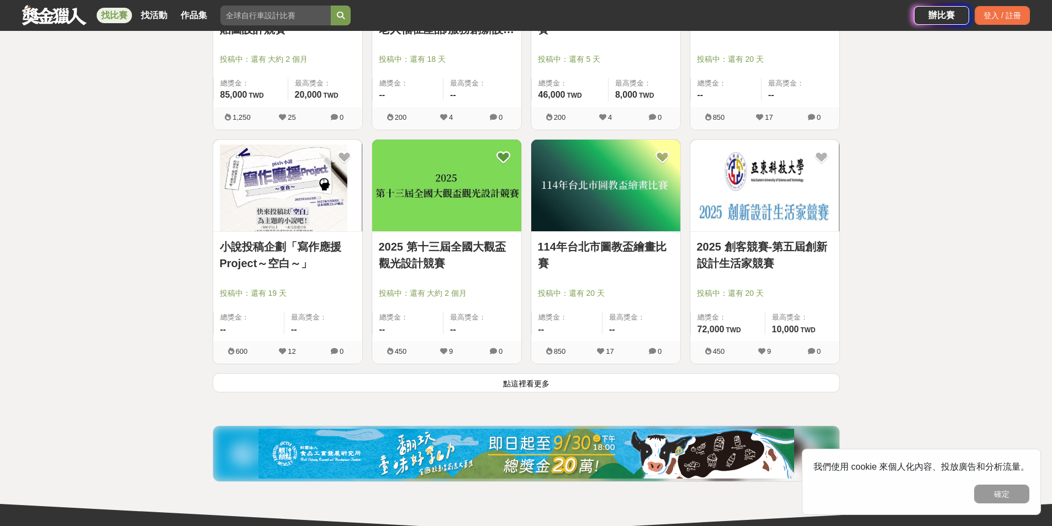
click at [326, 386] on button "點這裡看更多" at bounding box center [527, 382] width 628 height 19
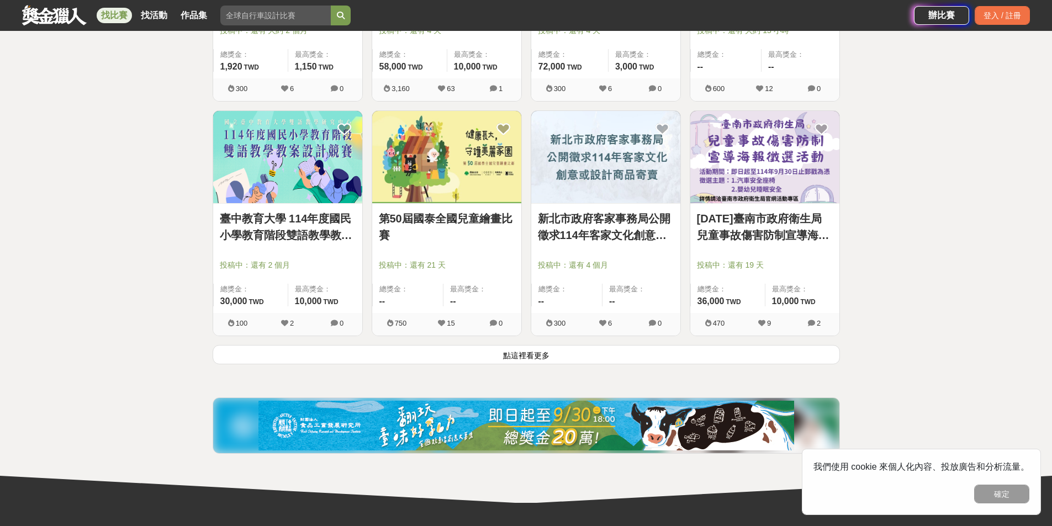
scroll to position [8342, 0]
click at [566, 364] on button "點這裡看更多" at bounding box center [527, 354] width 628 height 19
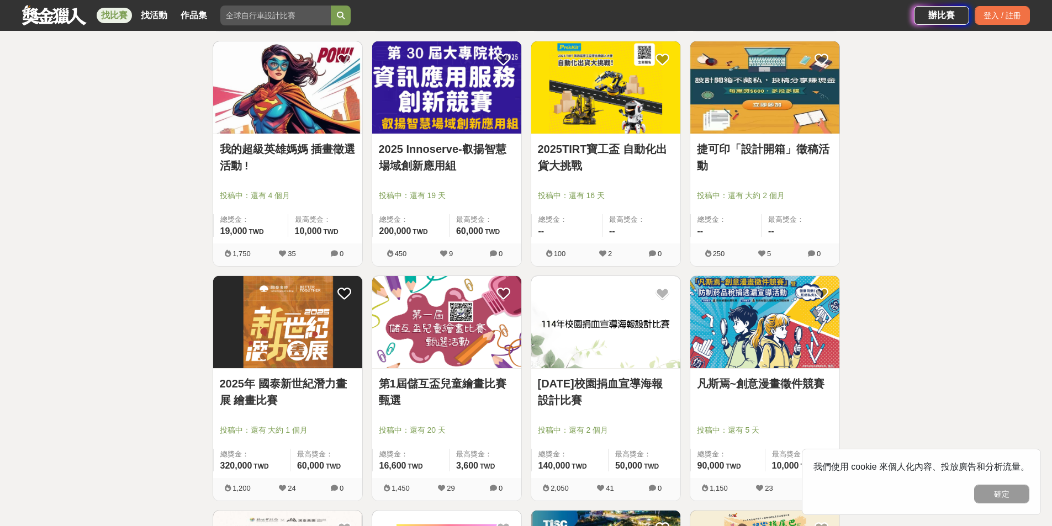
scroll to position [9116, 0]
click at [623, 342] on img at bounding box center [605, 322] width 149 height 92
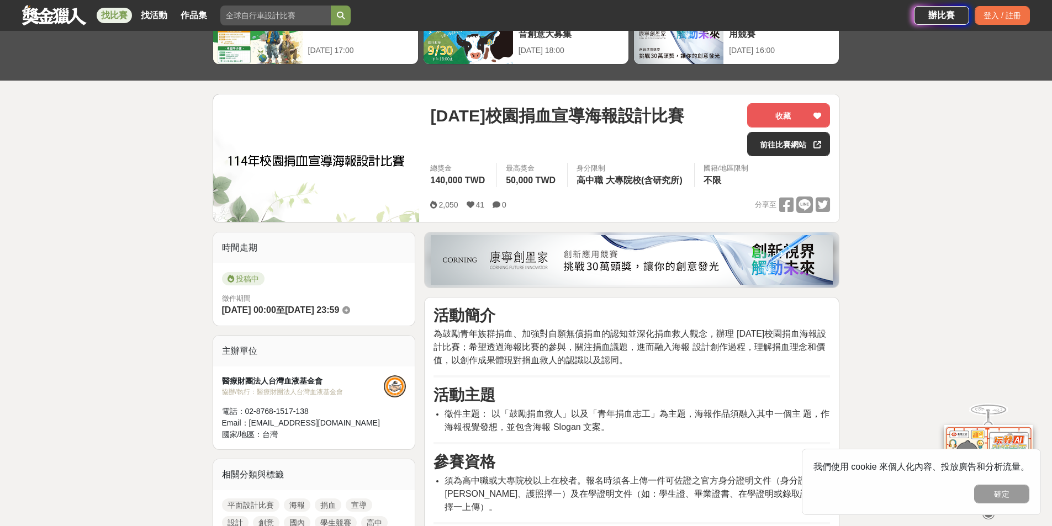
scroll to position [55, 0]
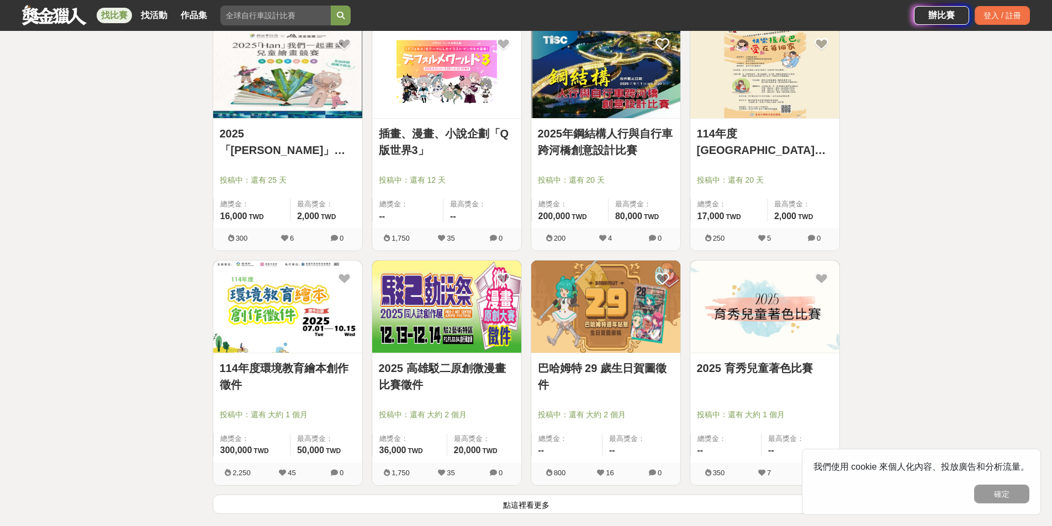
scroll to position [9613, 0]
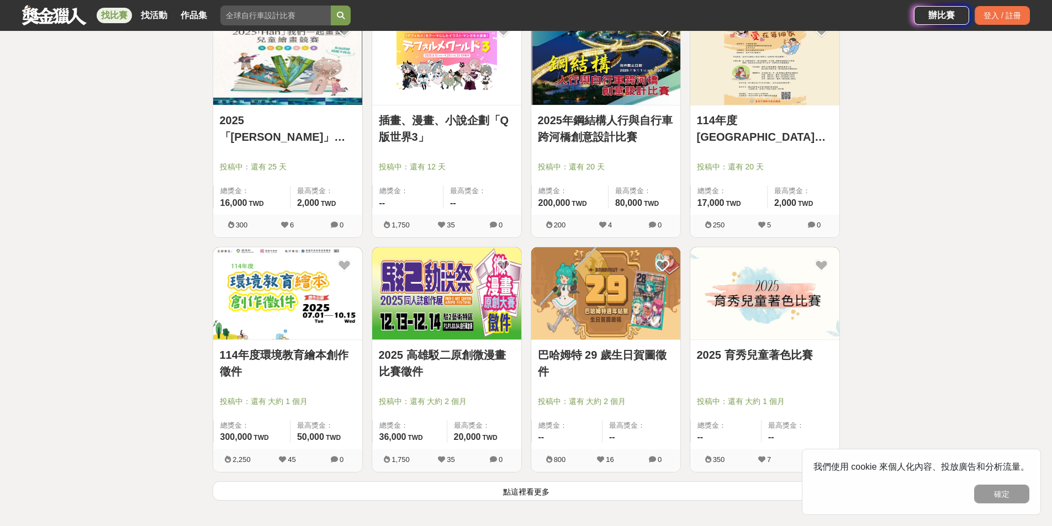
click at [562, 291] on img at bounding box center [605, 293] width 149 height 92
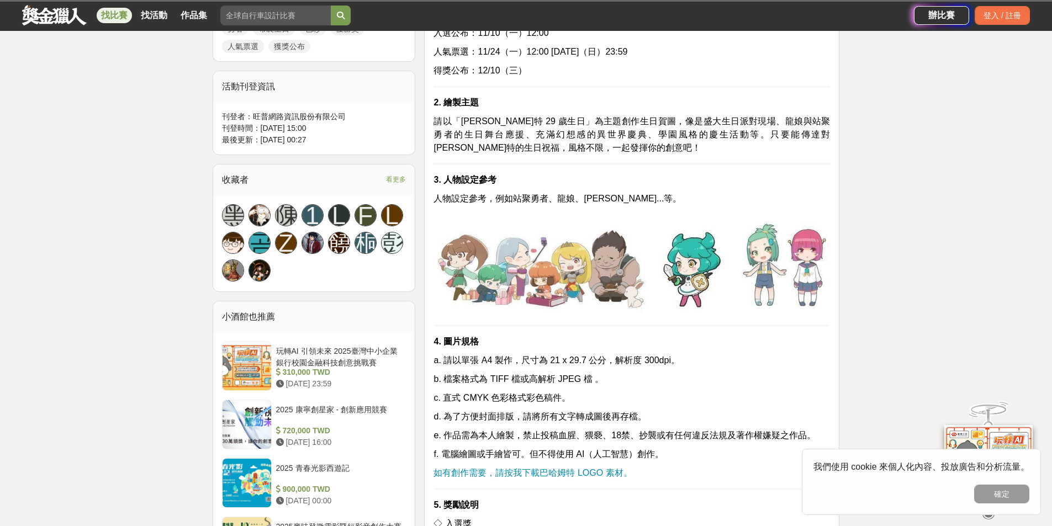
scroll to position [608, 0]
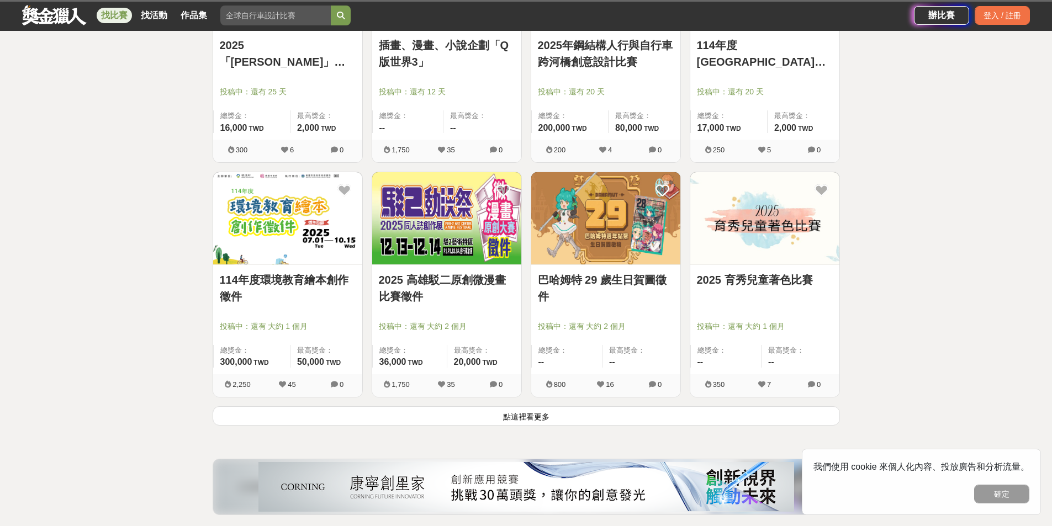
scroll to position [9778, 0]
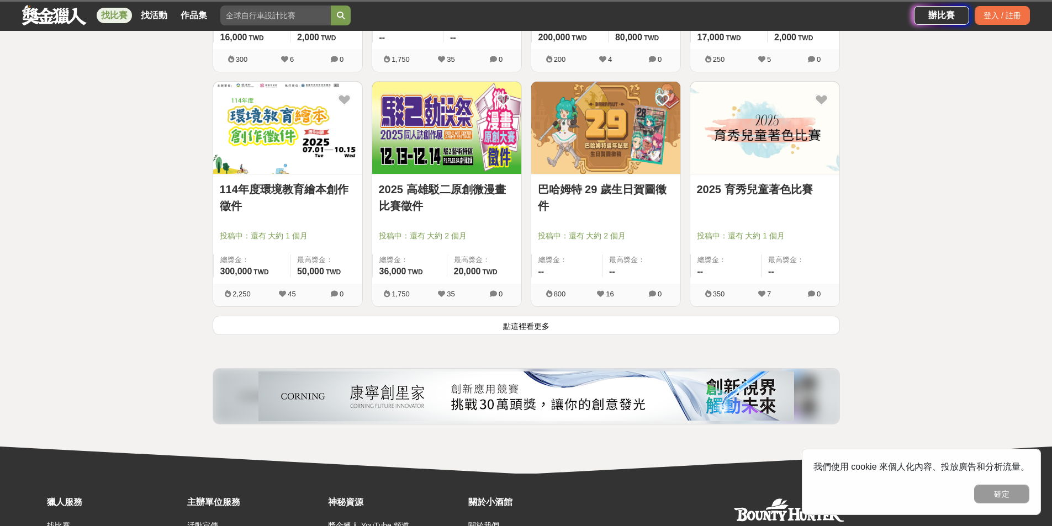
click at [521, 335] on button "點這裡看更多" at bounding box center [527, 325] width 628 height 19
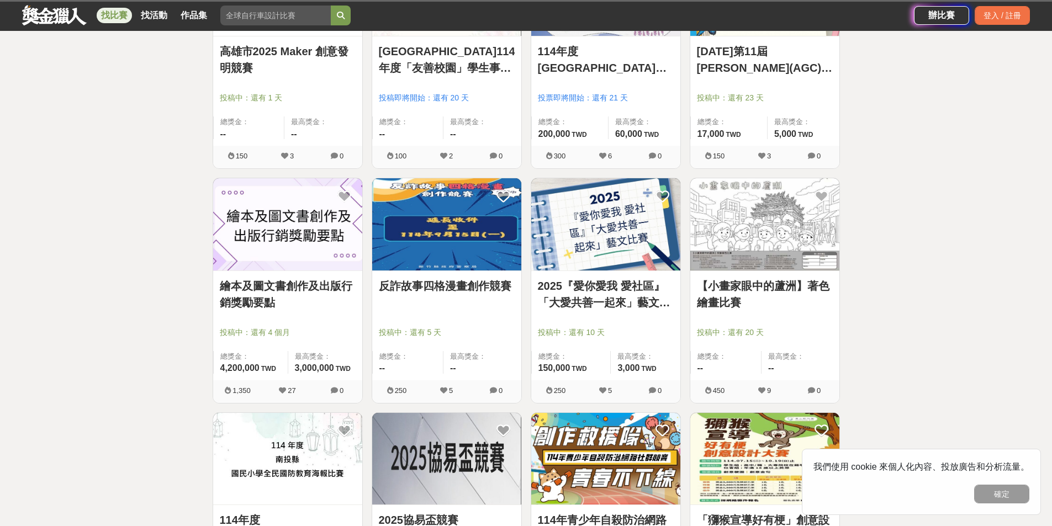
scroll to position [10386, 0]
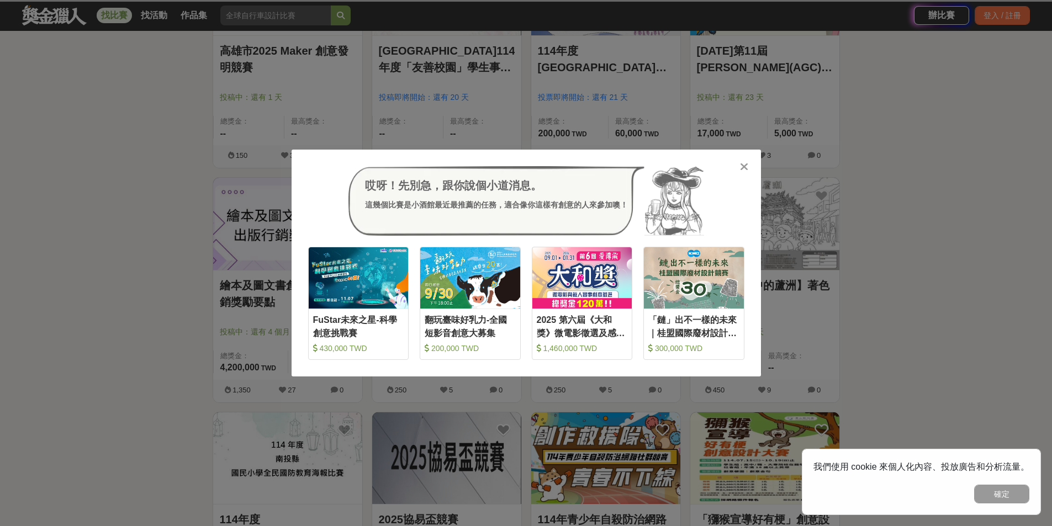
click at [742, 168] on icon at bounding box center [744, 166] width 8 height 11
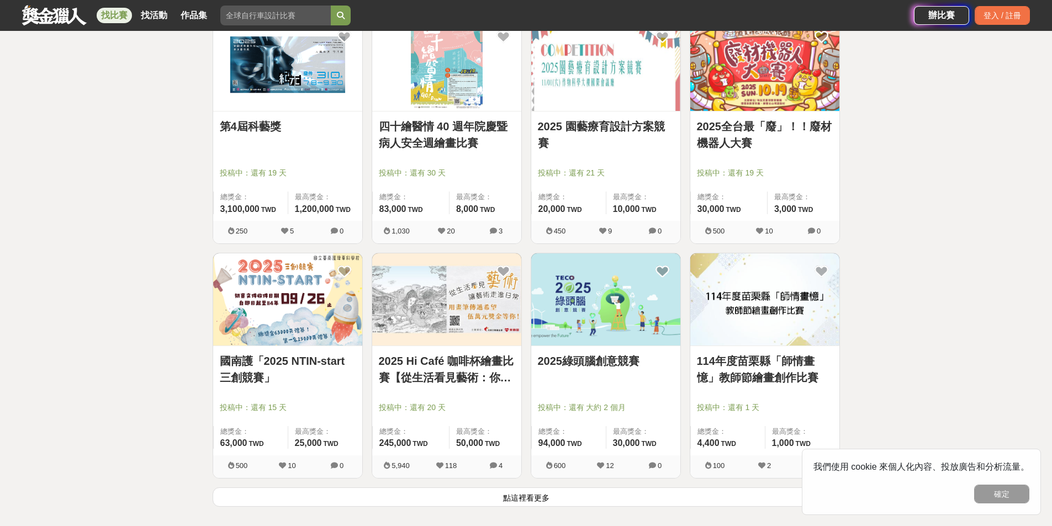
scroll to position [11160, 0]
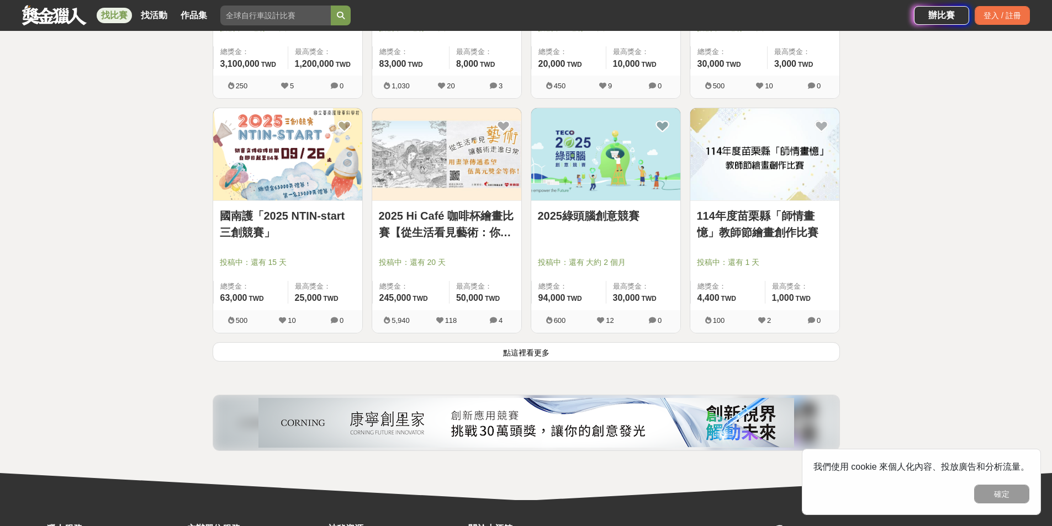
click at [516, 362] on button "點這裡看更多" at bounding box center [527, 352] width 628 height 19
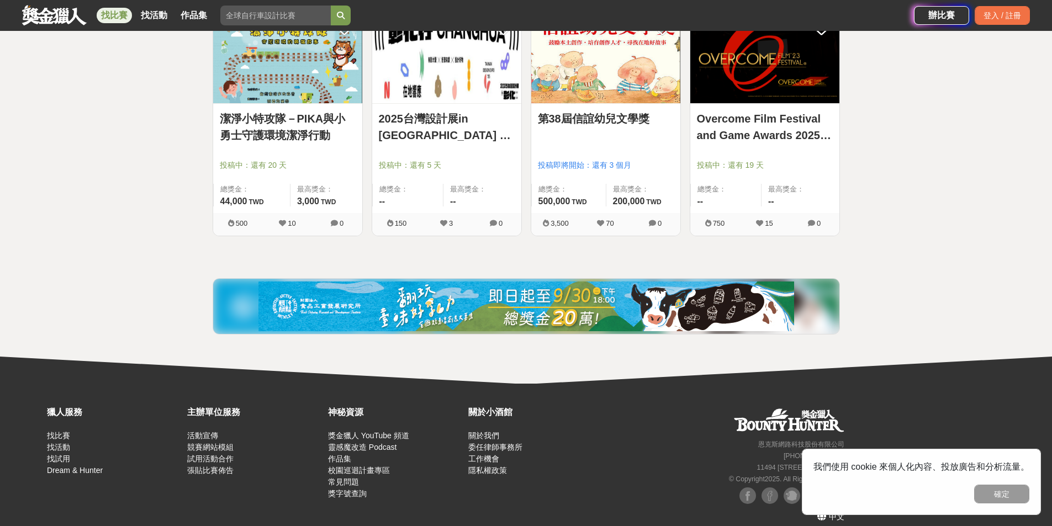
scroll to position [11325, 0]
